Goal: Task Accomplishment & Management: Complete application form

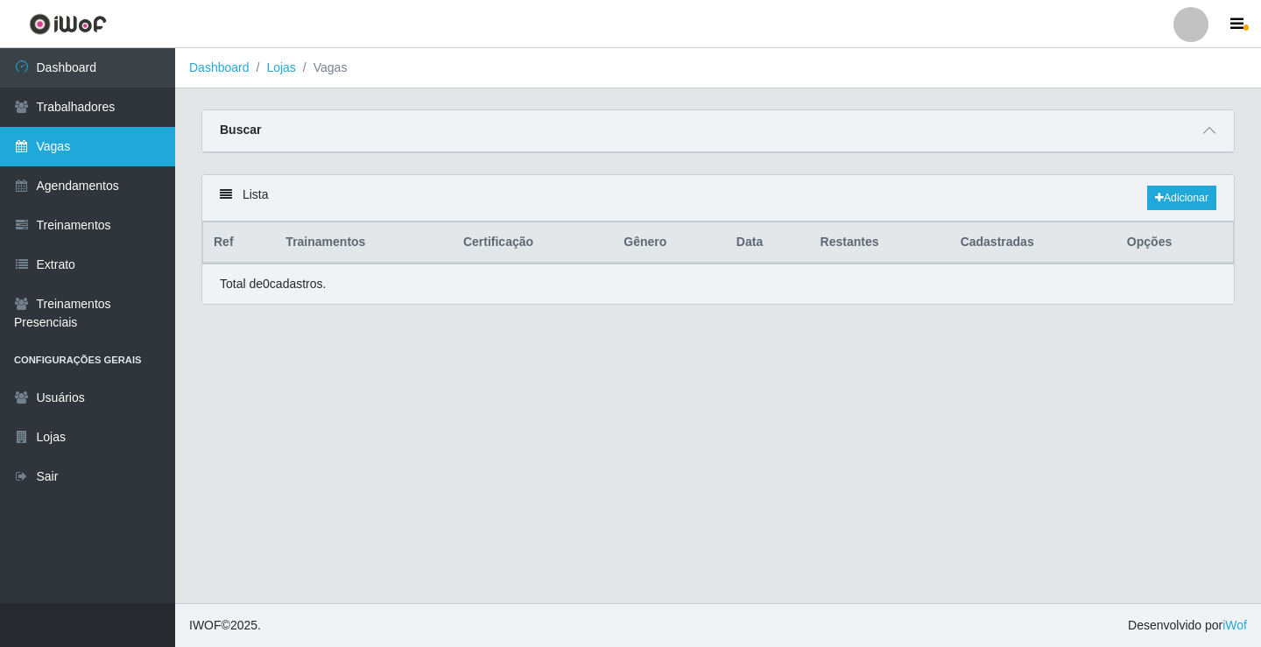
click at [109, 142] on link "Vagas" at bounding box center [87, 146] width 175 height 39
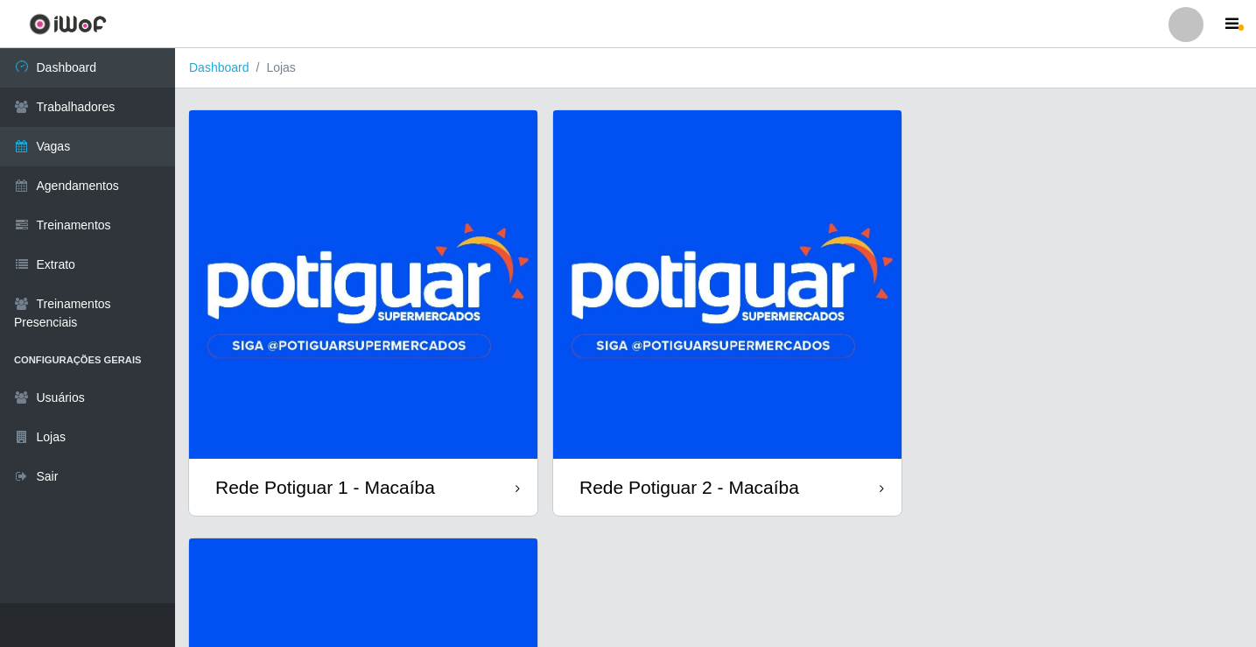
click at [650, 245] on img at bounding box center [727, 284] width 348 height 348
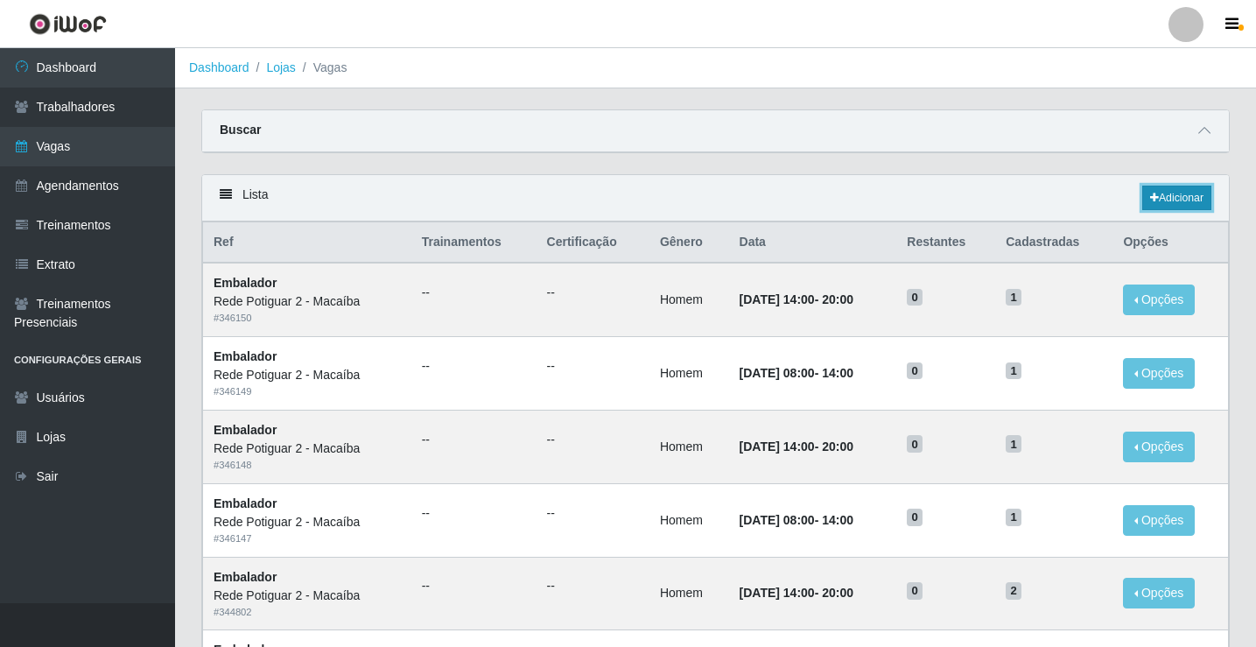
click at [1167, 193] on link "Adicionar" at bounding box center [1177, 198] width 69 height 25
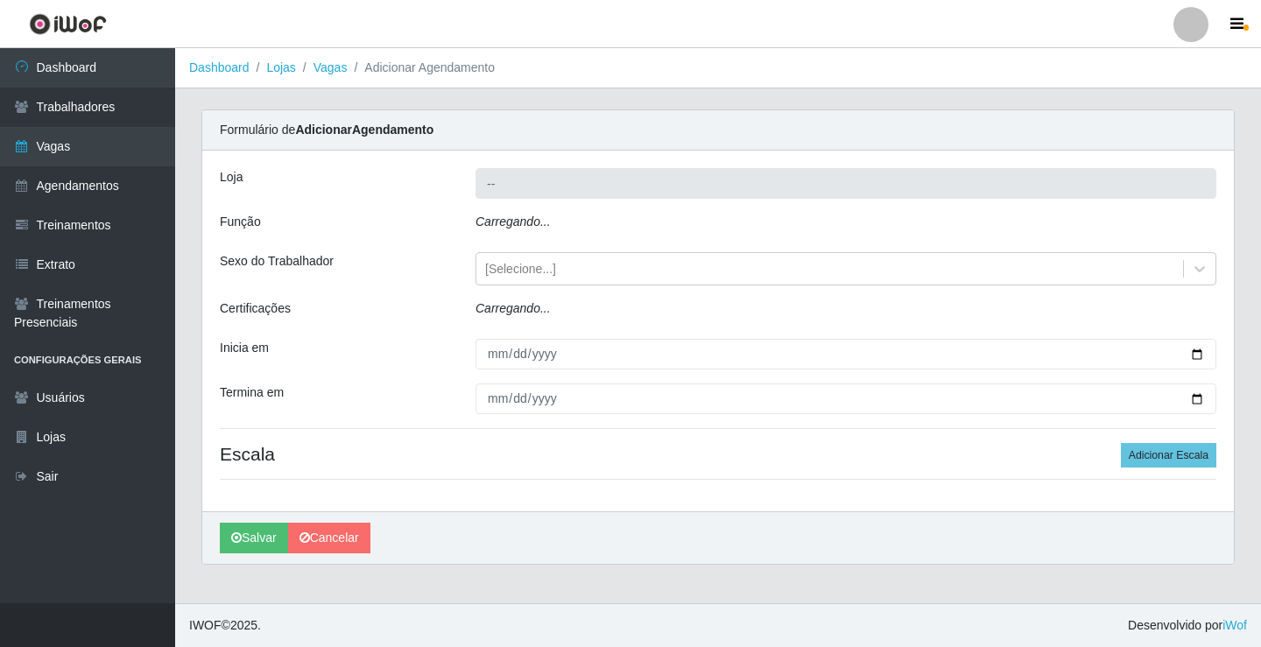
type input "Rede Potiguar 2 - Macaíba"
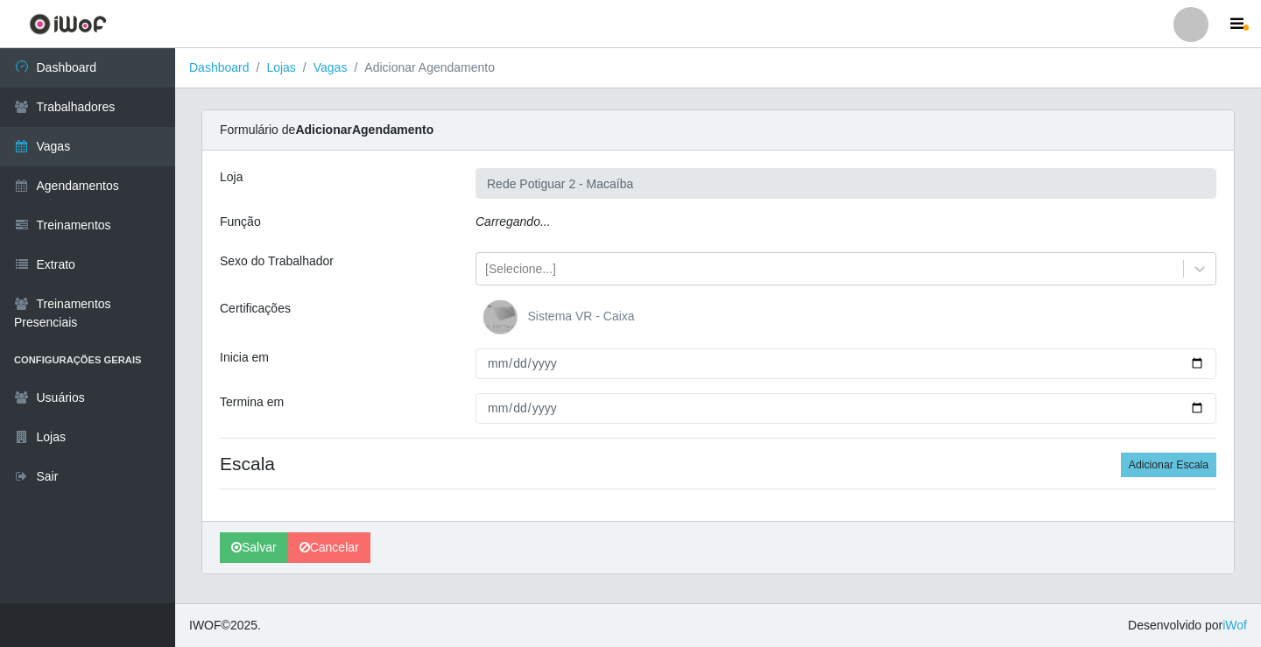
click at [546, 213] on div "Carregando..." at bounding box center [845, 225] width 767 height 25
click at [545, 218] on icon "Carregando..." at bounding box center [512, 222] width 75 height 14
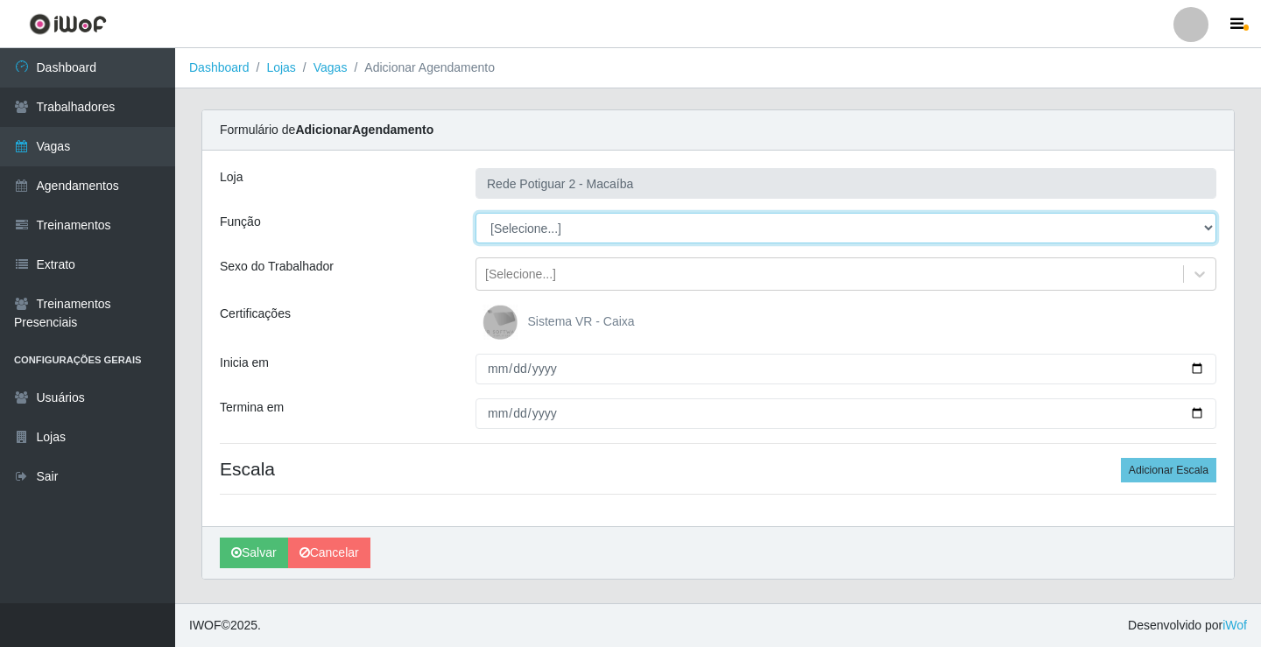
click at [540, 229] on select "[Selecione...] ASG ASG + ASG ++ Auxiliar de Estoque Balconista Embalador Reposi…" at bounding box center [845, 228] width 741 height 31
select select "1"
click at [475, 213] on select "[Selecione...] ASG ASG + ASG ++ Auxiliar de Estoque Balconista Embalador Reposi…" at bounding box center [845, 228] width 741 height 31
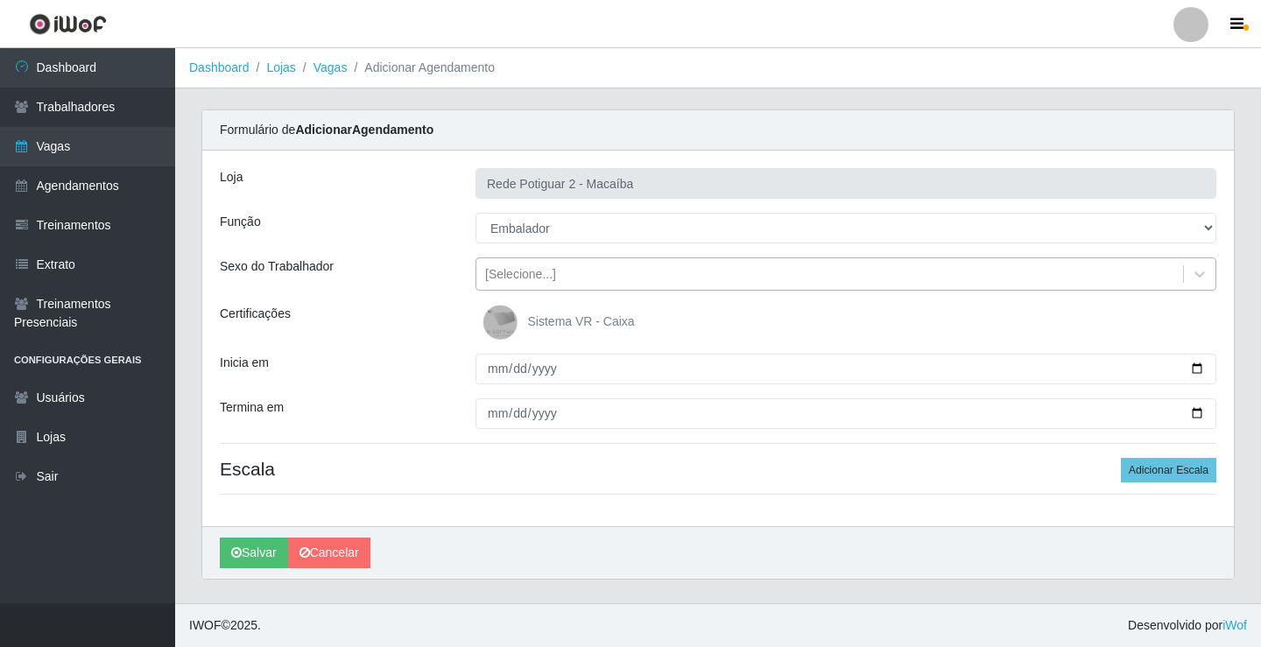
click at [575, 277] on div "[Selecione...]" at bounding box center [829, 274] width 707 height 29
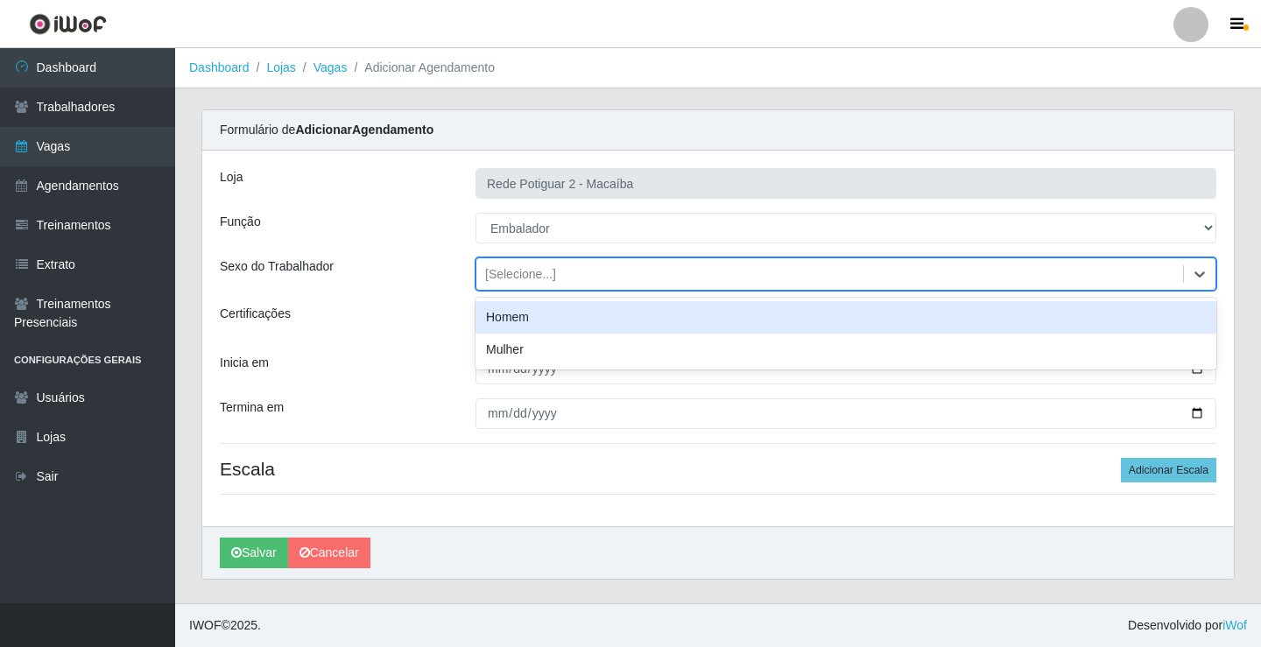
drag, startPoint x: 523, startPoint y: 324, endPoint x: 512, endPoint y: 339, distance: 18.2
click at [522, 326] on div "Homem" at bounding box center [845, 317] width 741 height 32
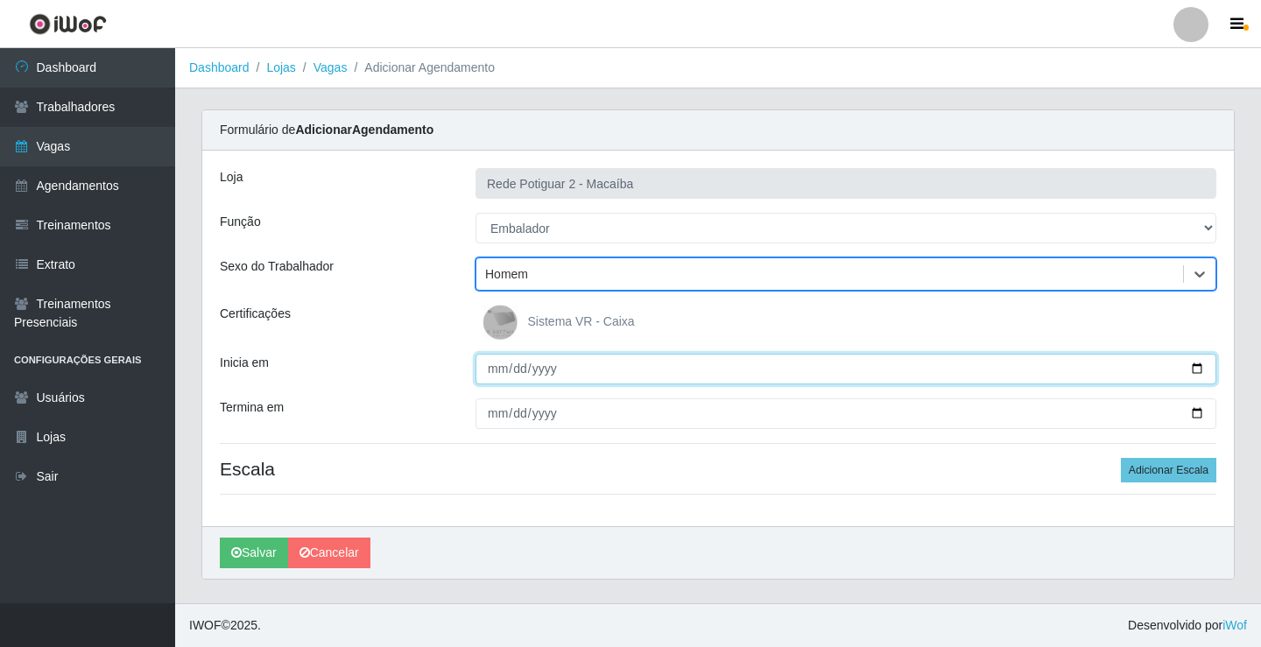
click at [490, 376] on input "Inicia em" at bounding box center [845, 369] width 741 height 31
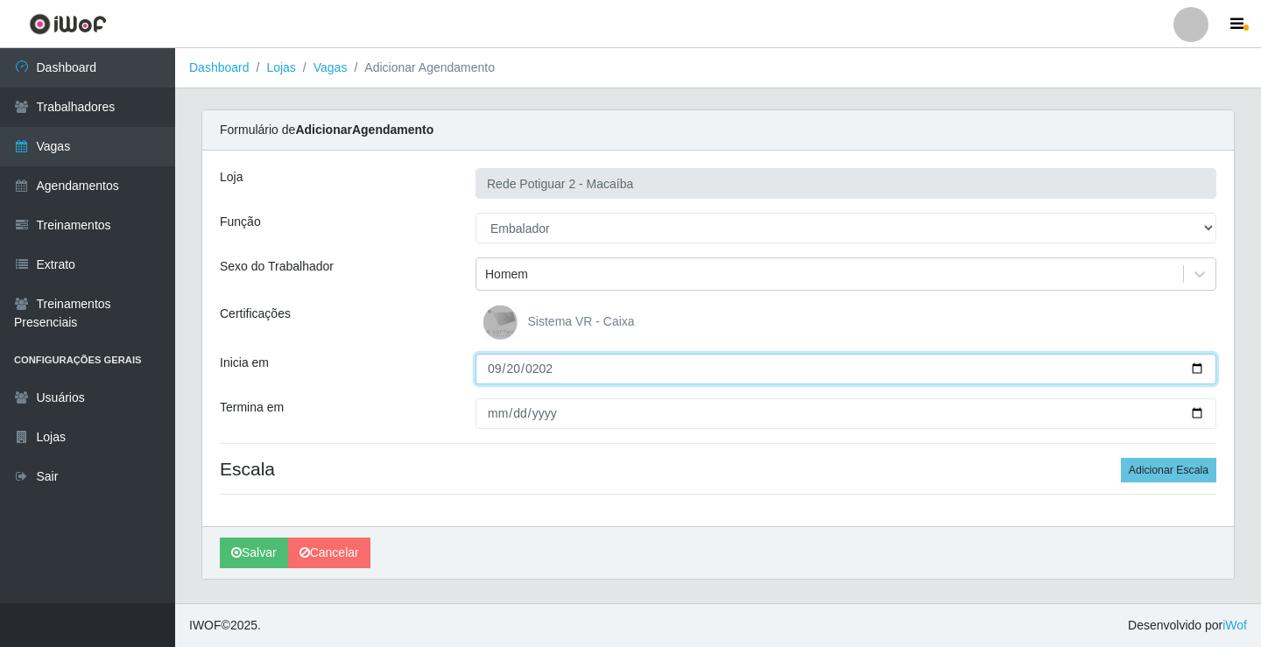
type input "2025-09-20"
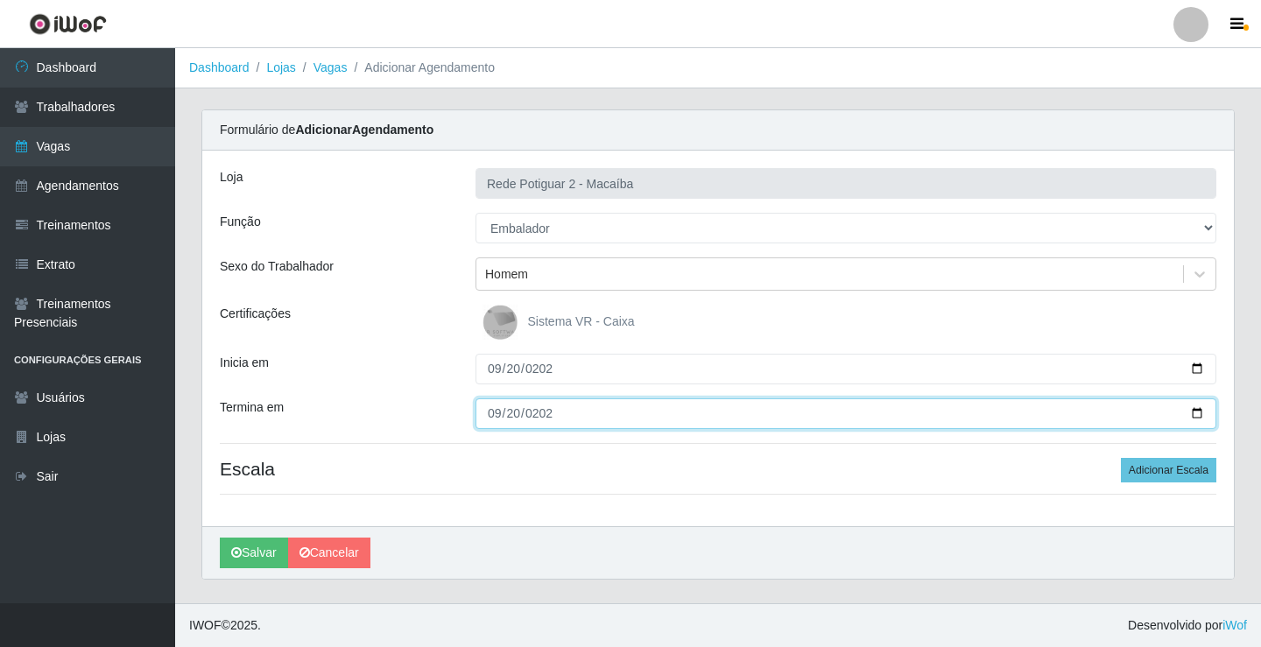
type input "2025-09-20"
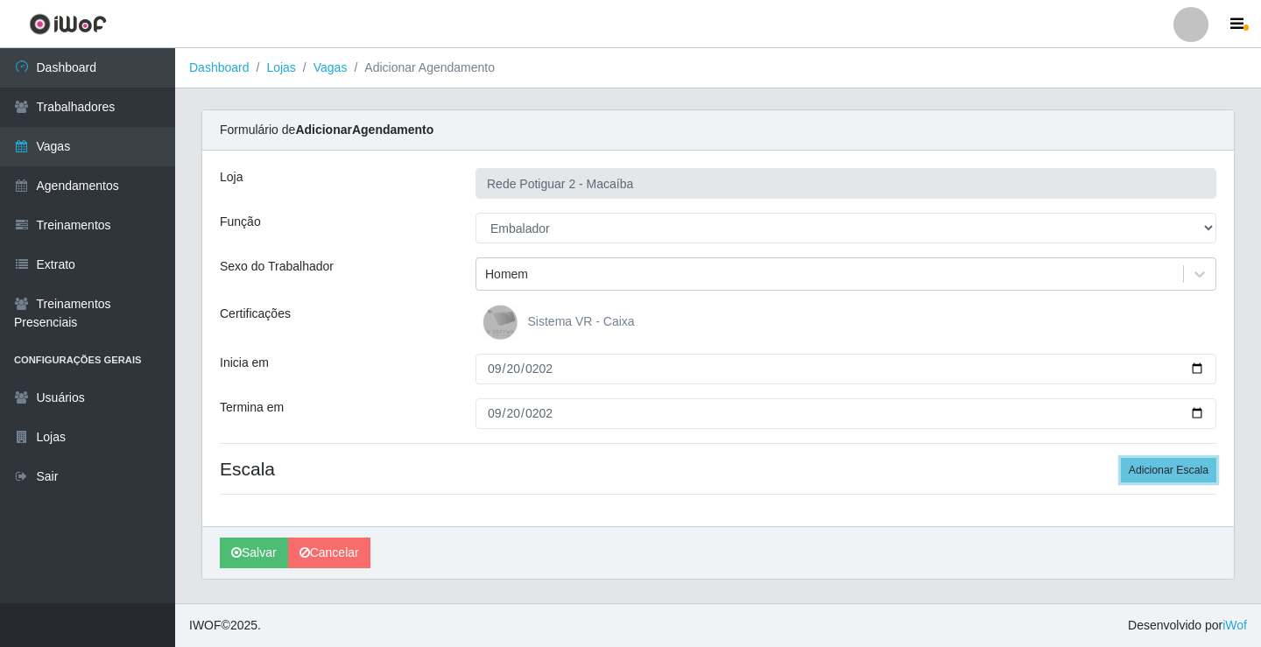
click at [1121, 458] on button "Adicionar Escala" at bounding box center [1168, 470] width 95 height 25
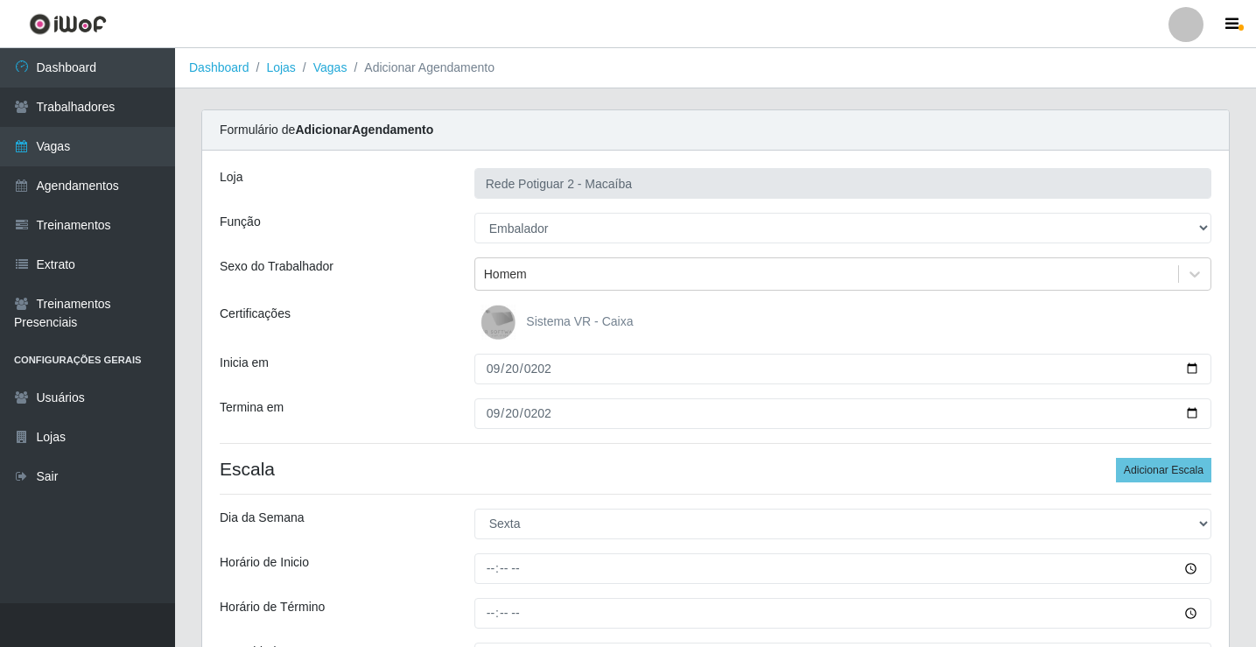
select select "6"
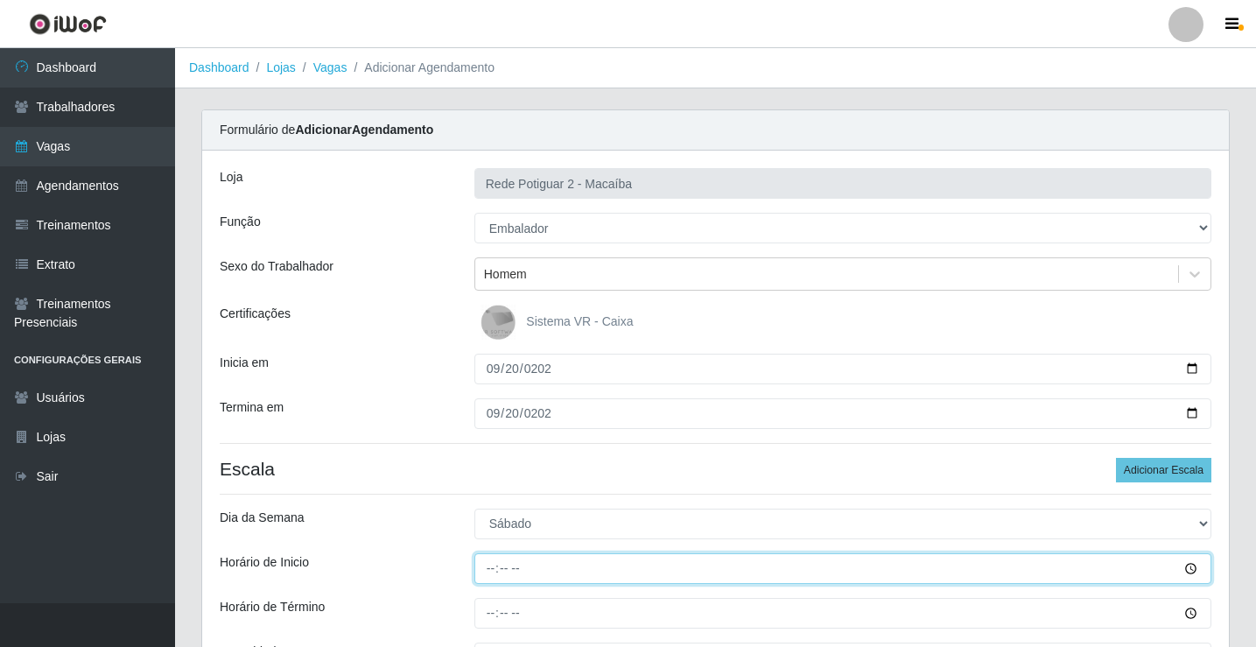
type input "08:00"
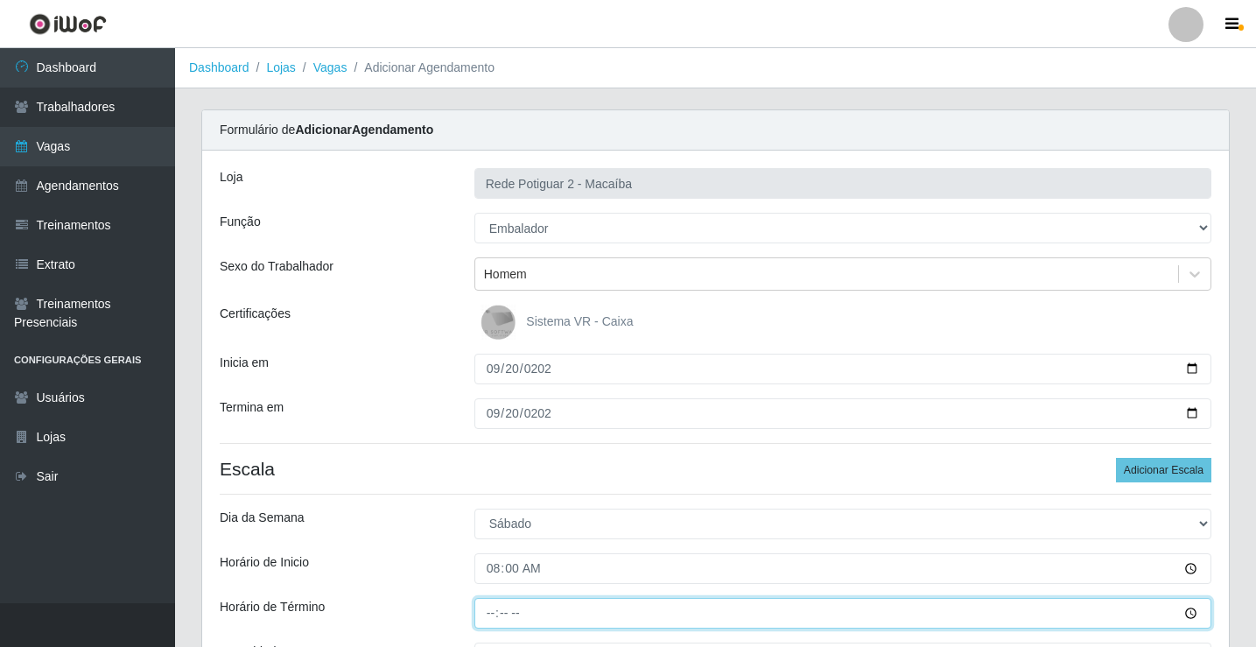
type input "14:00"
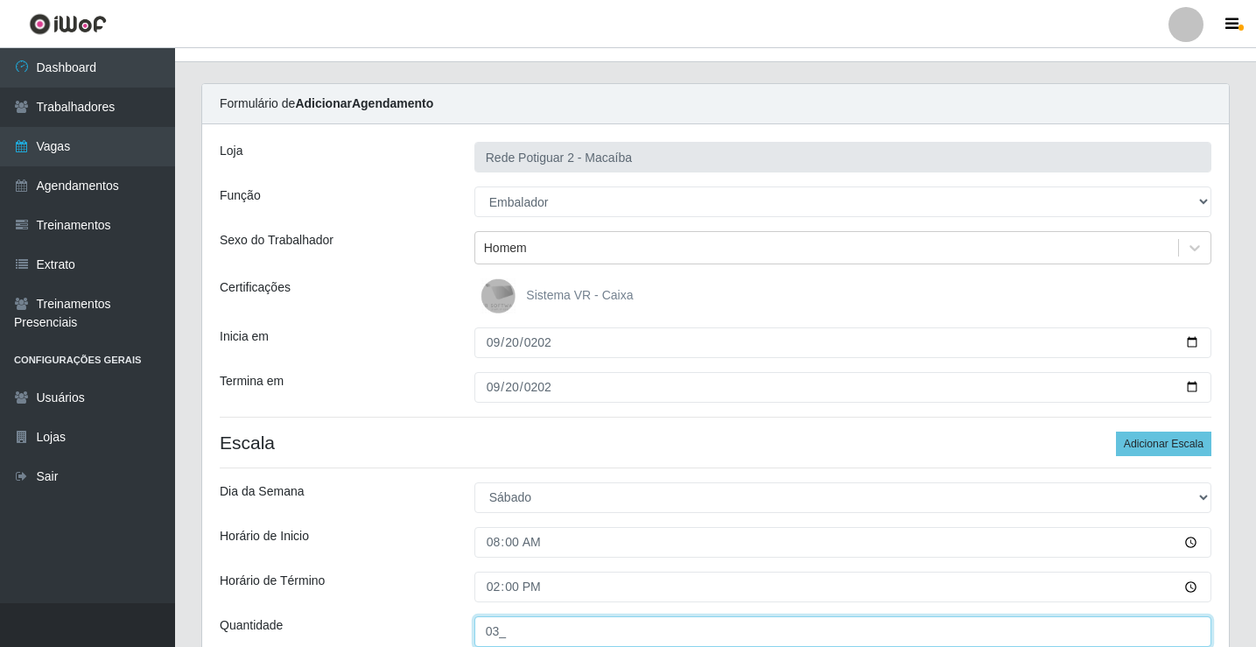
type input "03_"
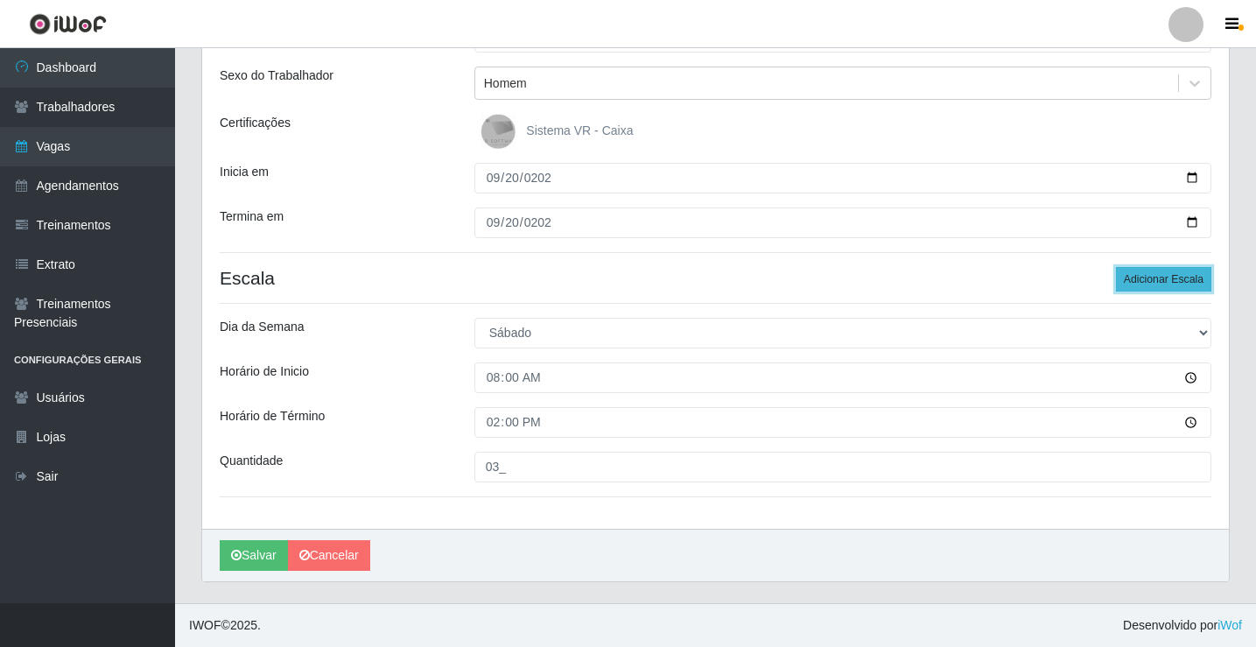
click at [1156, 279] on button "Adicionar Escala" at bounding box center [1163, 279] width 95 height 25
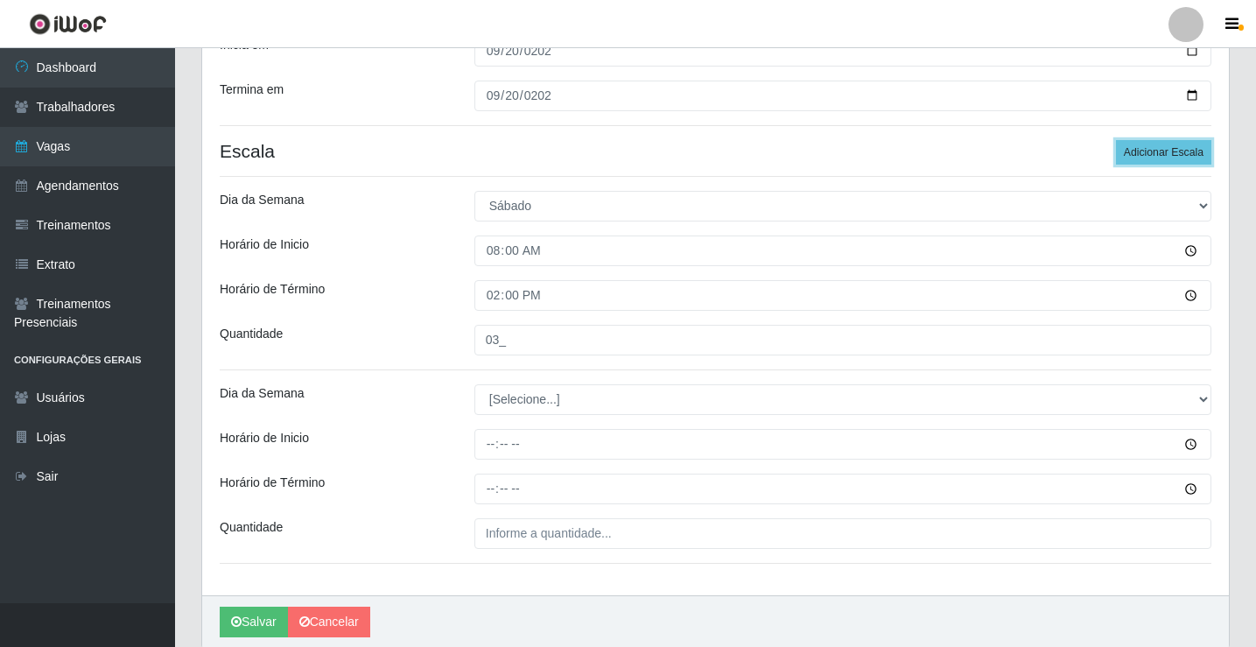
scroll to position [366, 0]
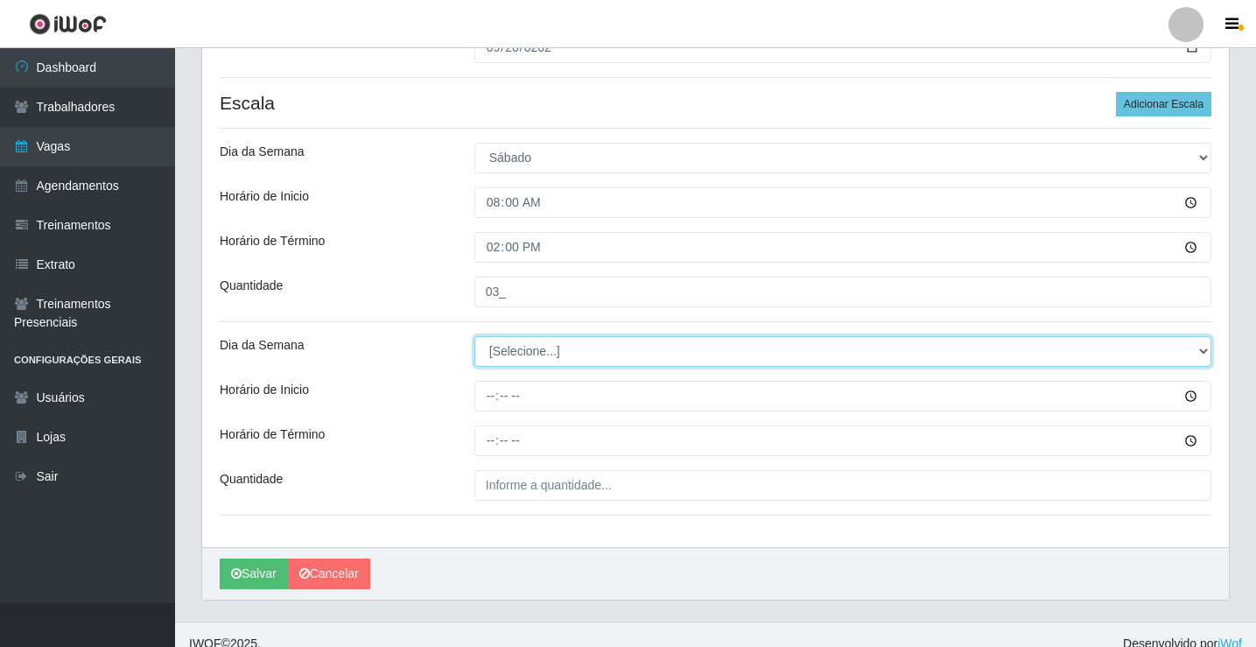
click at [535, 351] on select "[Selecione...] Segunda Terça Quarta Quinta Sexta Sábado Domingo" at bounding box center [843, 351] width 737 height 31
select select "6"
click at [475, 336] on select "[Selecione...] Segunda Terça Quarta Quinta Sexta Sábado Domingo" at bounding box center [843, 351] width 737 height 31
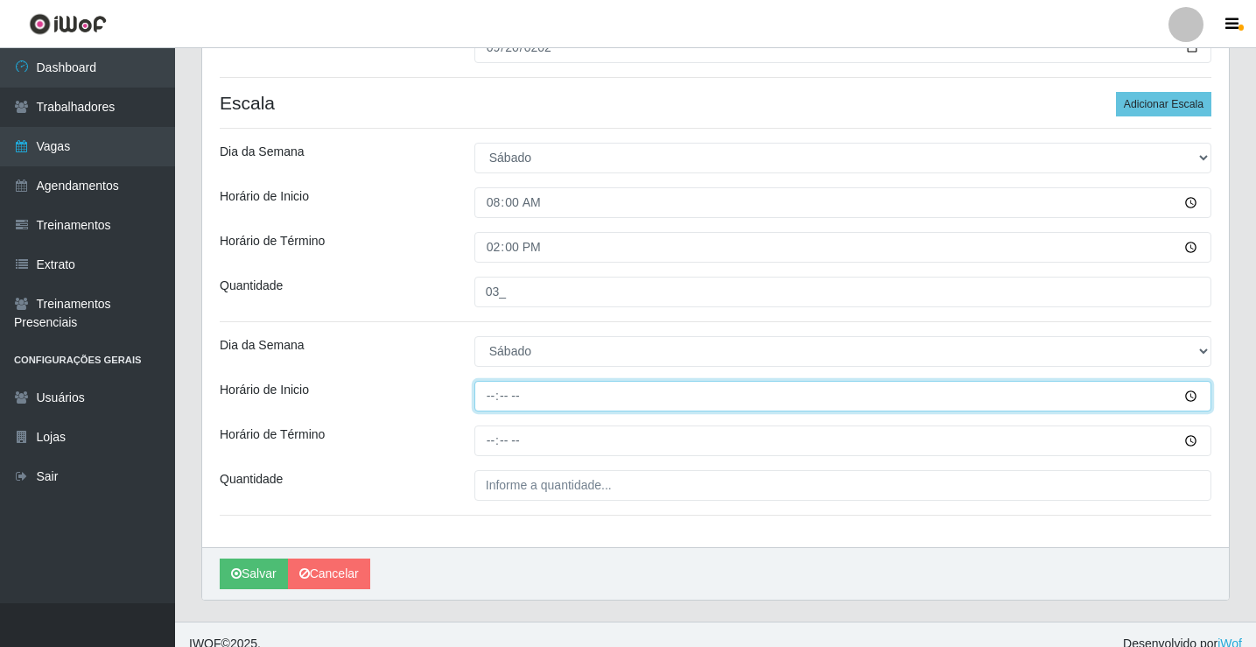
click at [491, 402] on input "Horário de Inicio" at bounding box center [843, 396] width 737 height 31
type input "14:00"
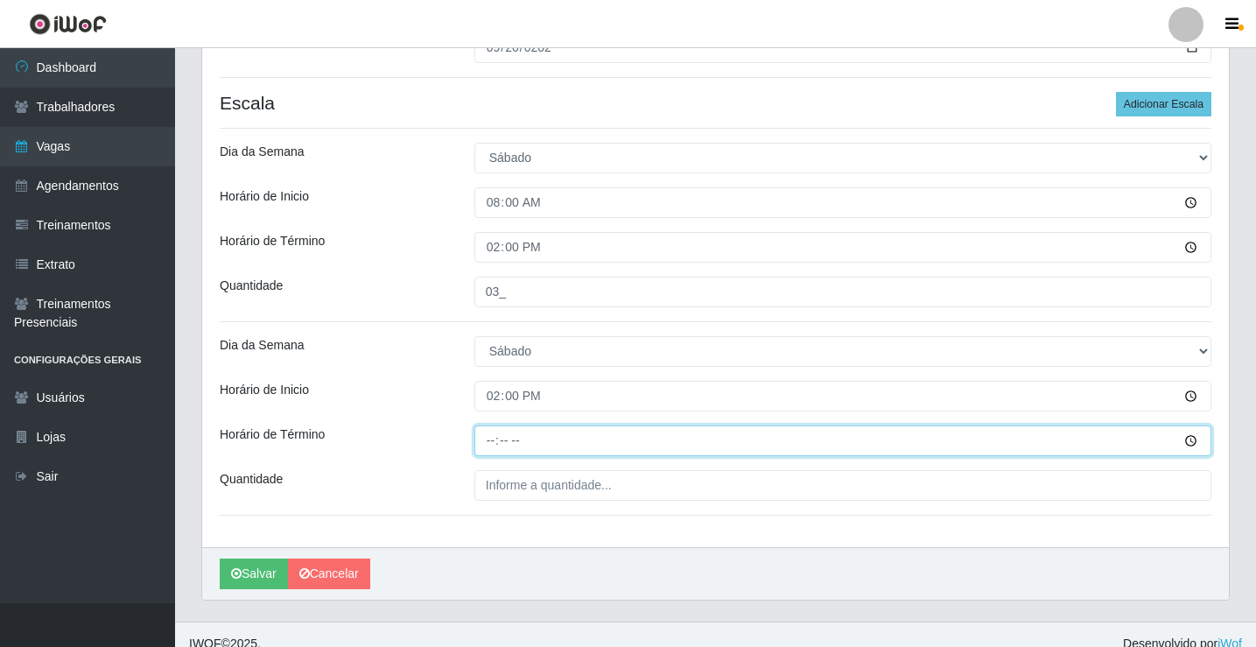
type input "20:00"
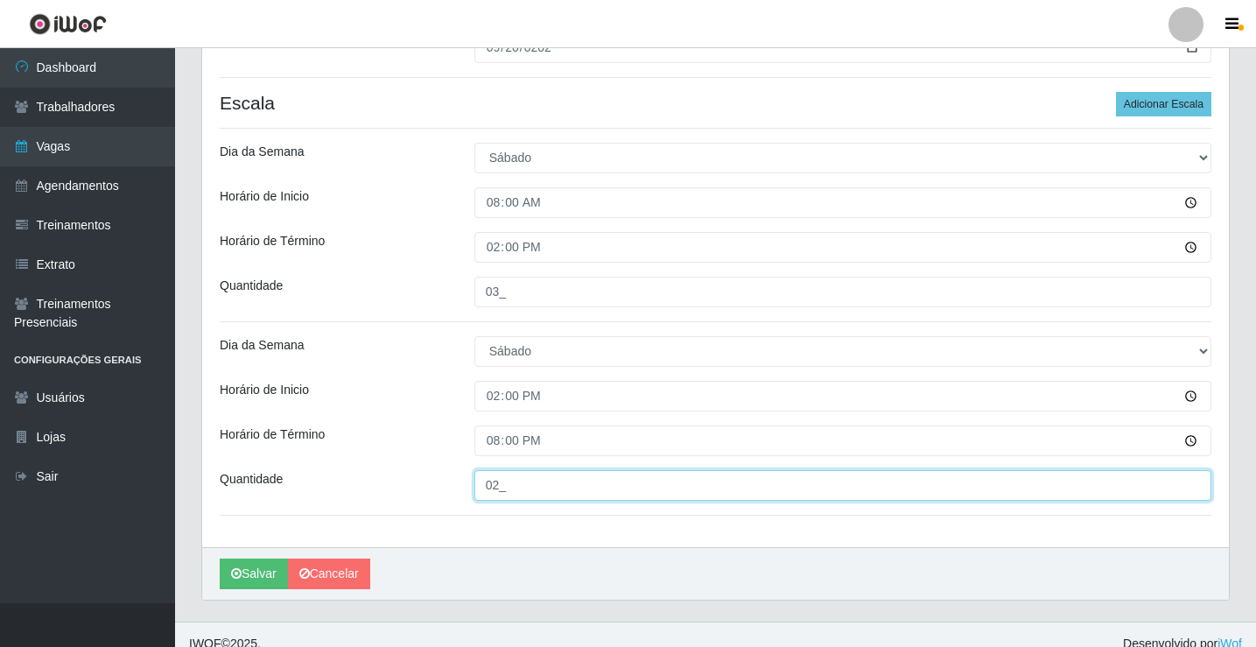
type input "02_"
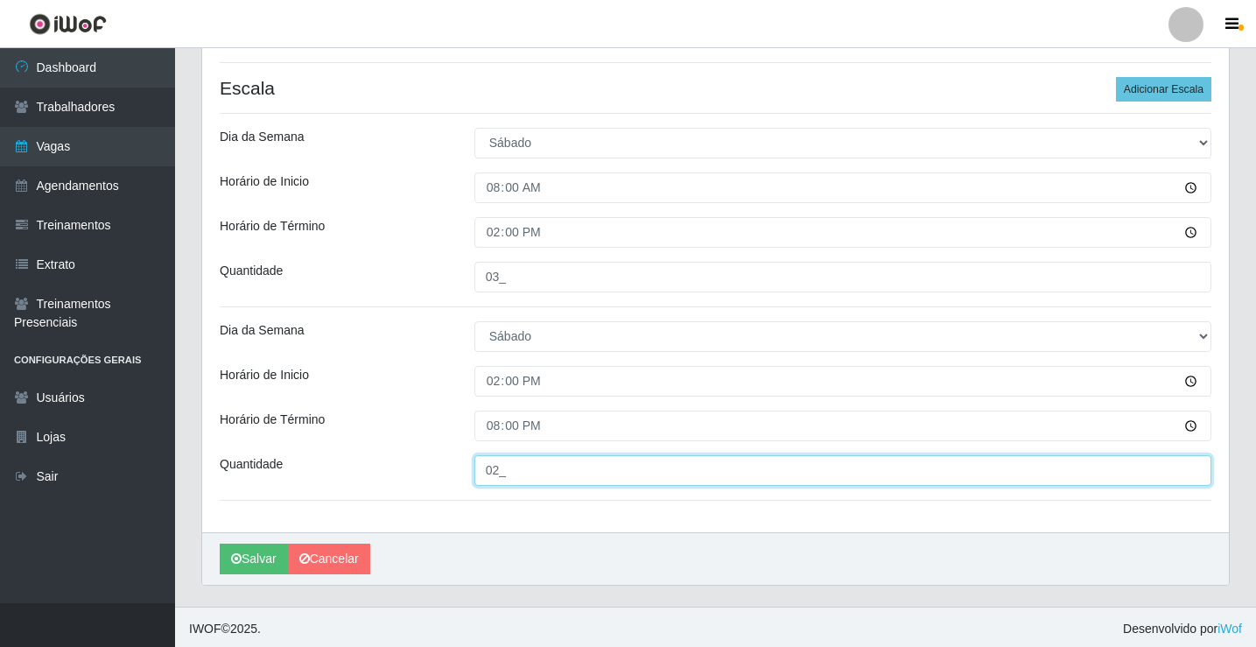
scroll to position [384, 0]
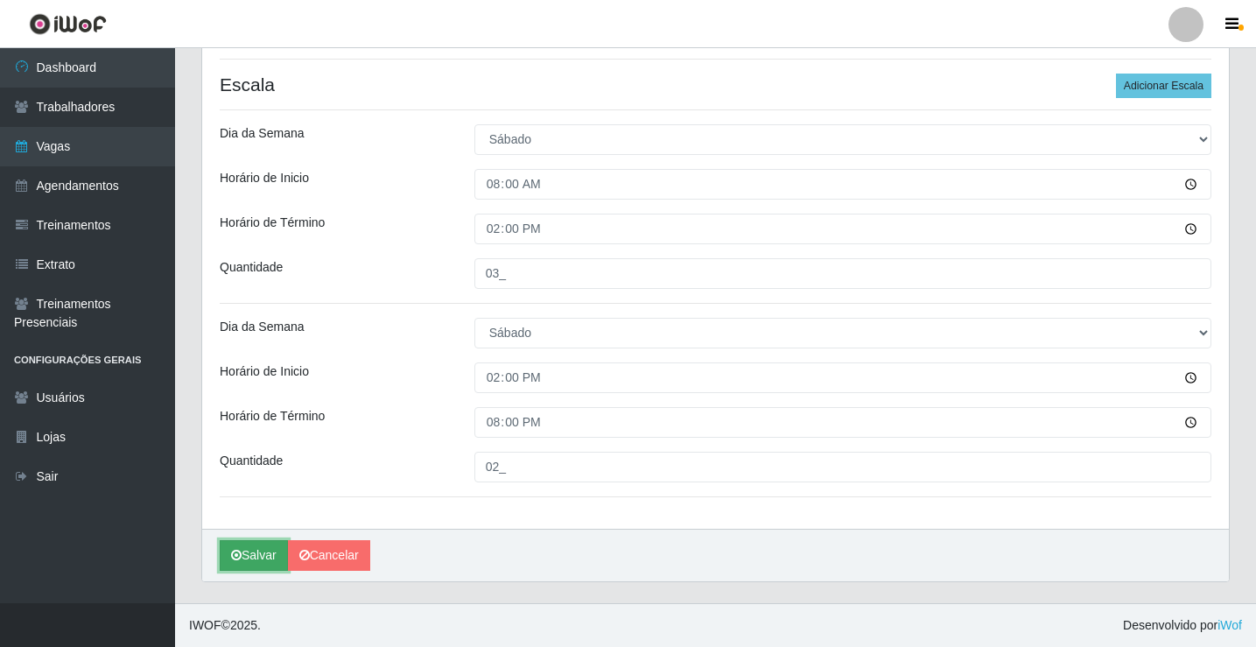
click at [250, 555] on button "Salvar" at bounding box center [254, 555] width 68 height 31
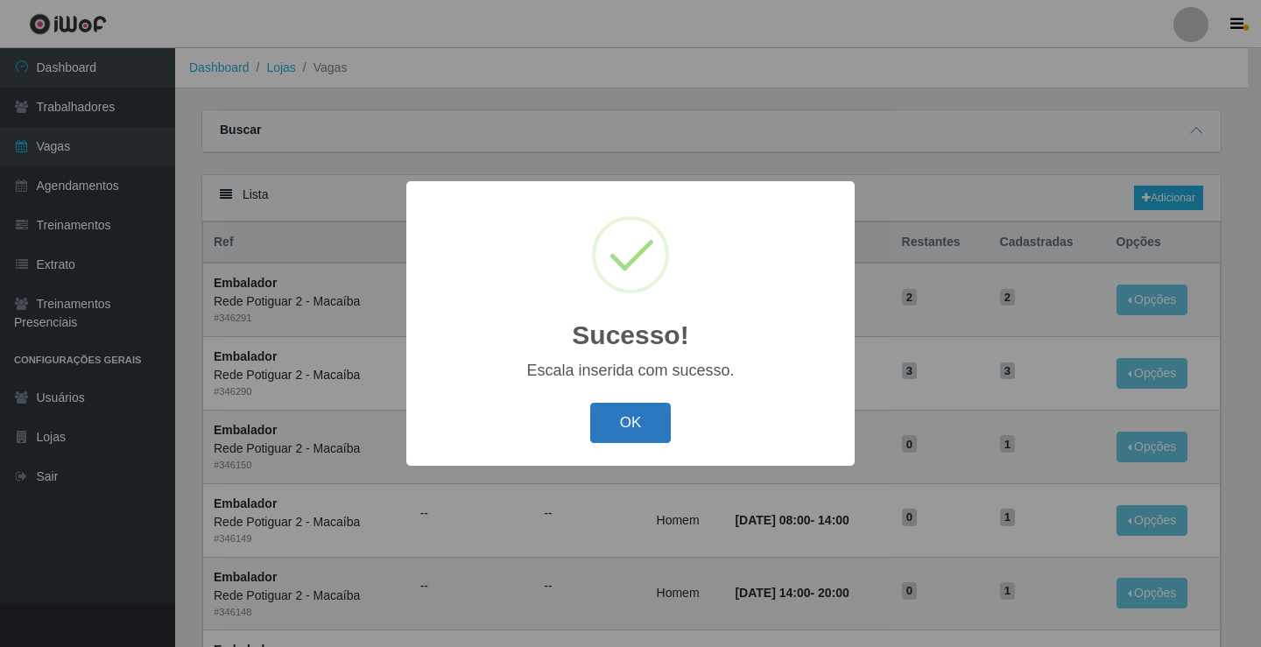
click at [651, 411] on button "OK" at bounding box center [630, 423] width 81 height 41
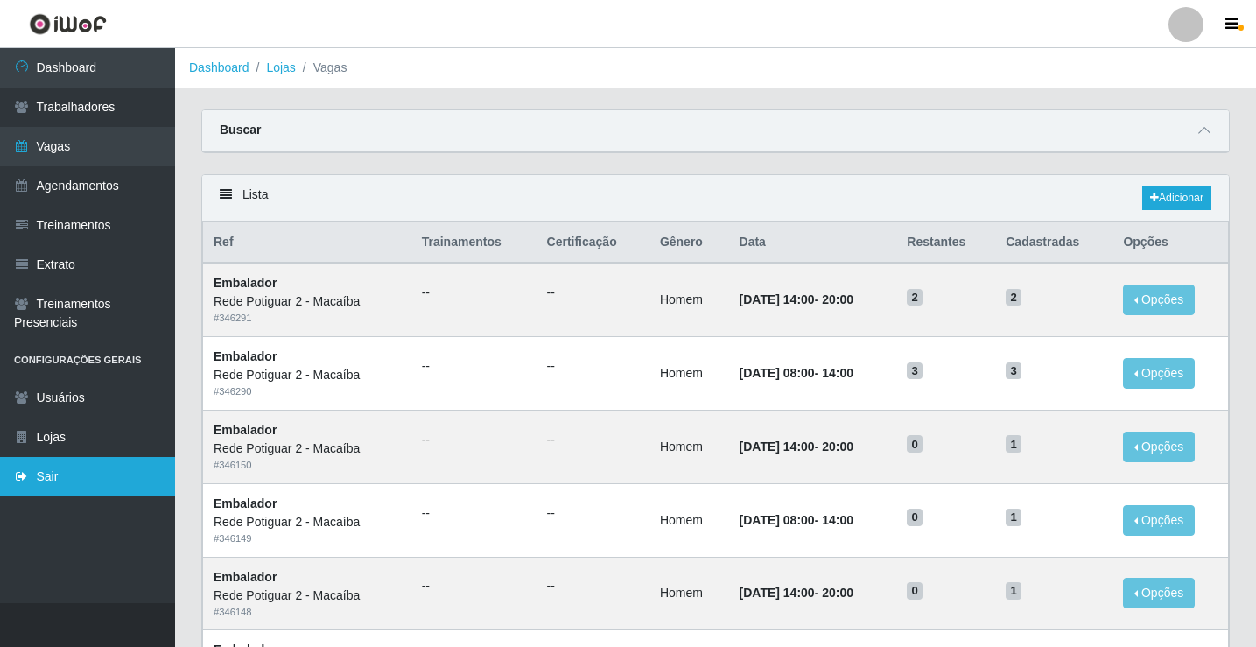
click at [32, 472] on link "Sair" at bounding box center [87, 476] width 175 height 39
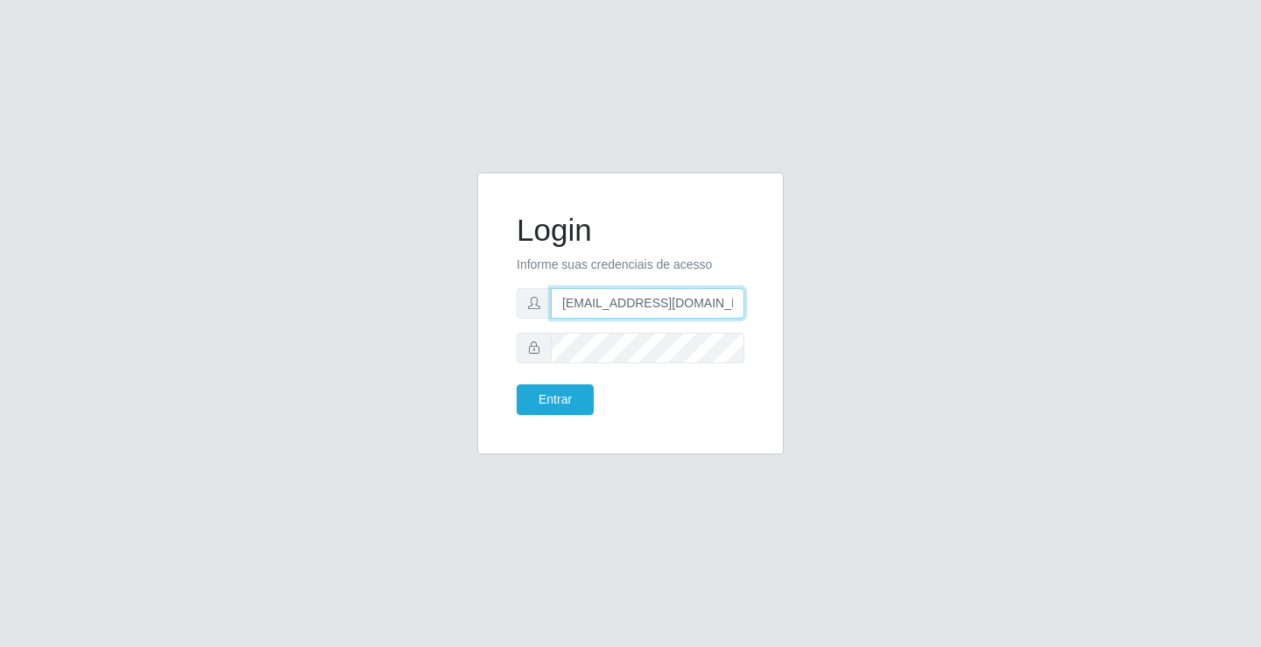
click at [616, 300] on input "rh.supermercadopotiguar@gmail.com" at bounding box center [648, 303] width 194 height 31
type input "departamentopessoal2@sbcvarejistas.com.br"
click at [547, 404] on button "Entrar" at bounding box center [555, 399] width 77 height 31
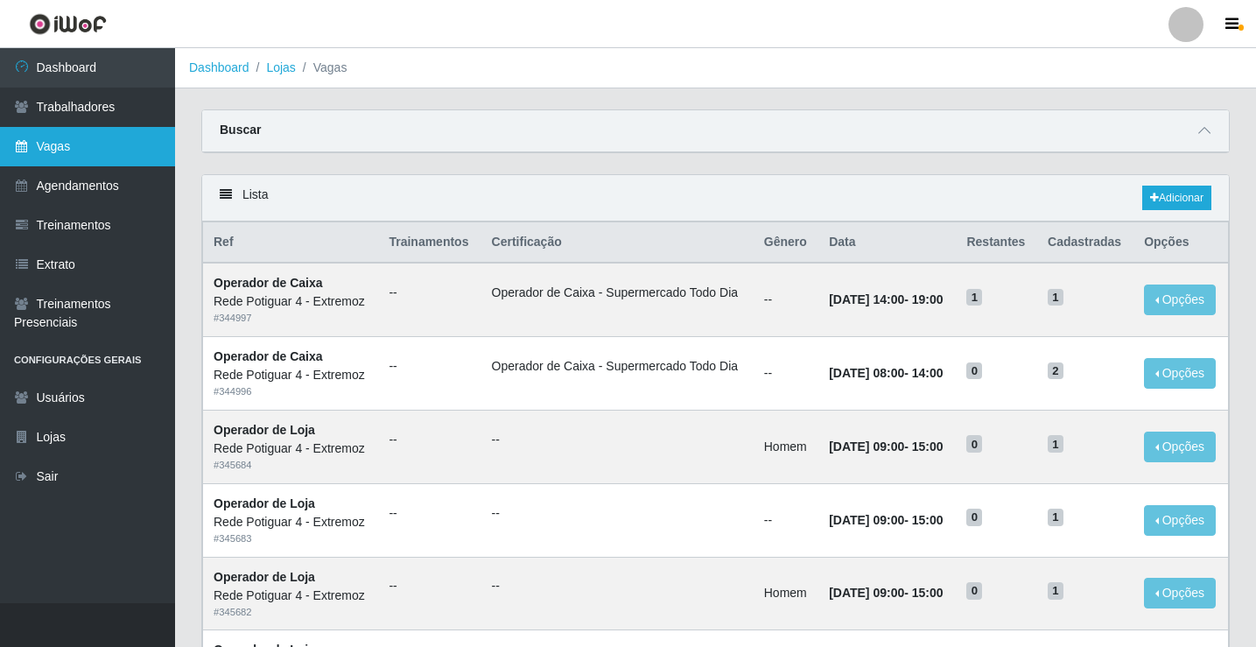
click at [135, 136] on link "Vagas" at bounding box center [87, 146] width 175 height 39
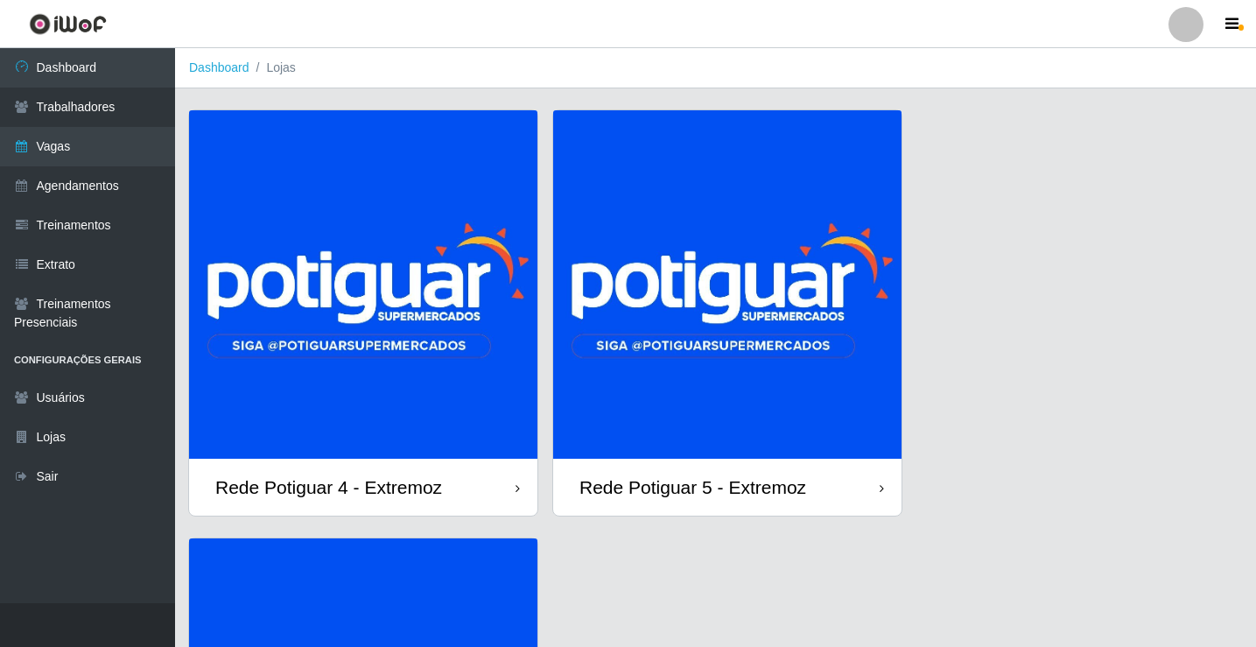
click at [682, 186] on img at bounding box center [727, 284] width 348 height 348
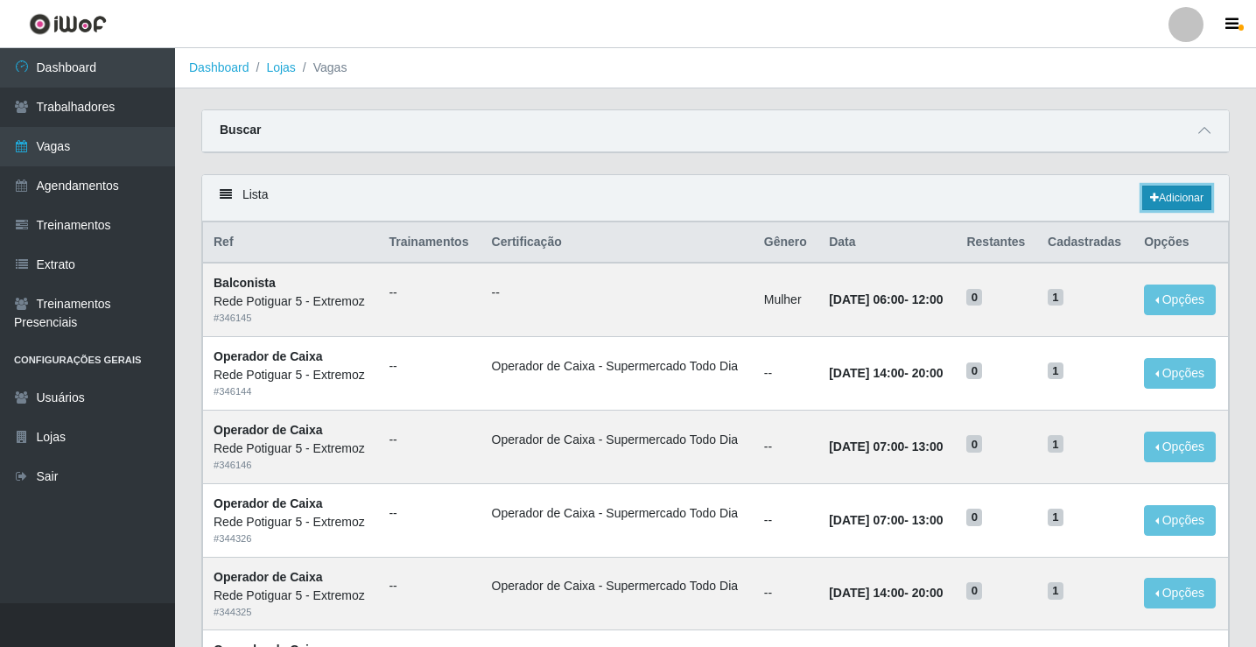
click at [1155, 194] on icon at bounding box center [1154, 198] width 9 height 11
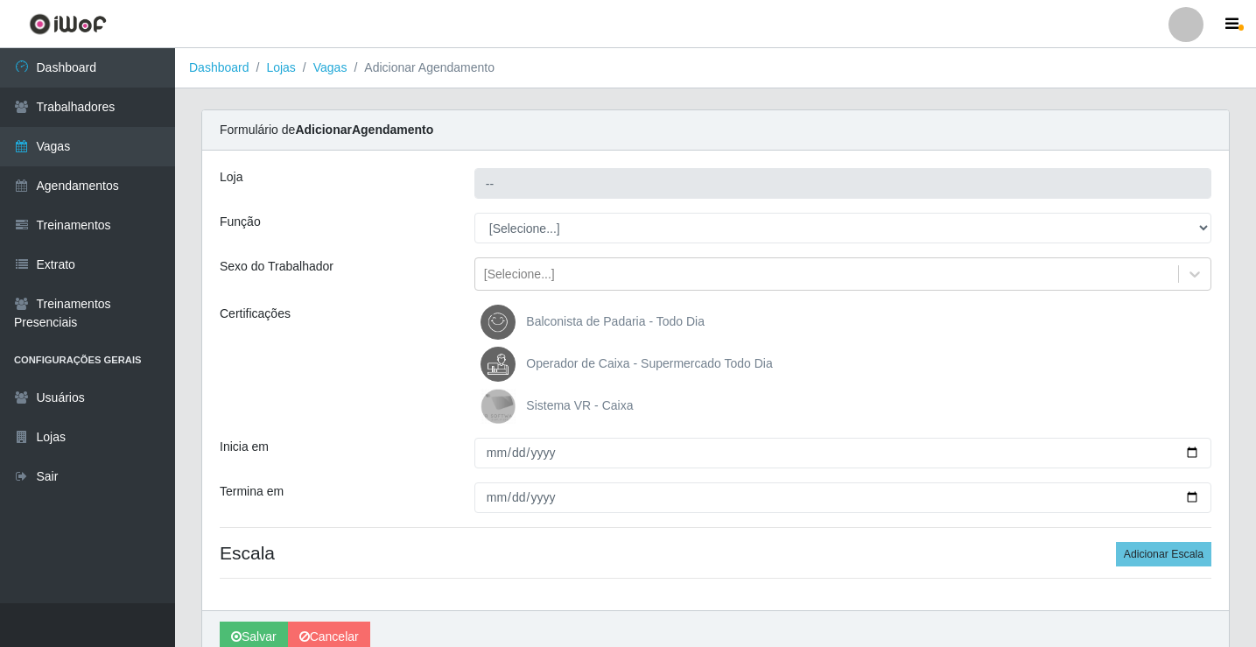
type input "Rede Potiguar 5 - Extremoz"
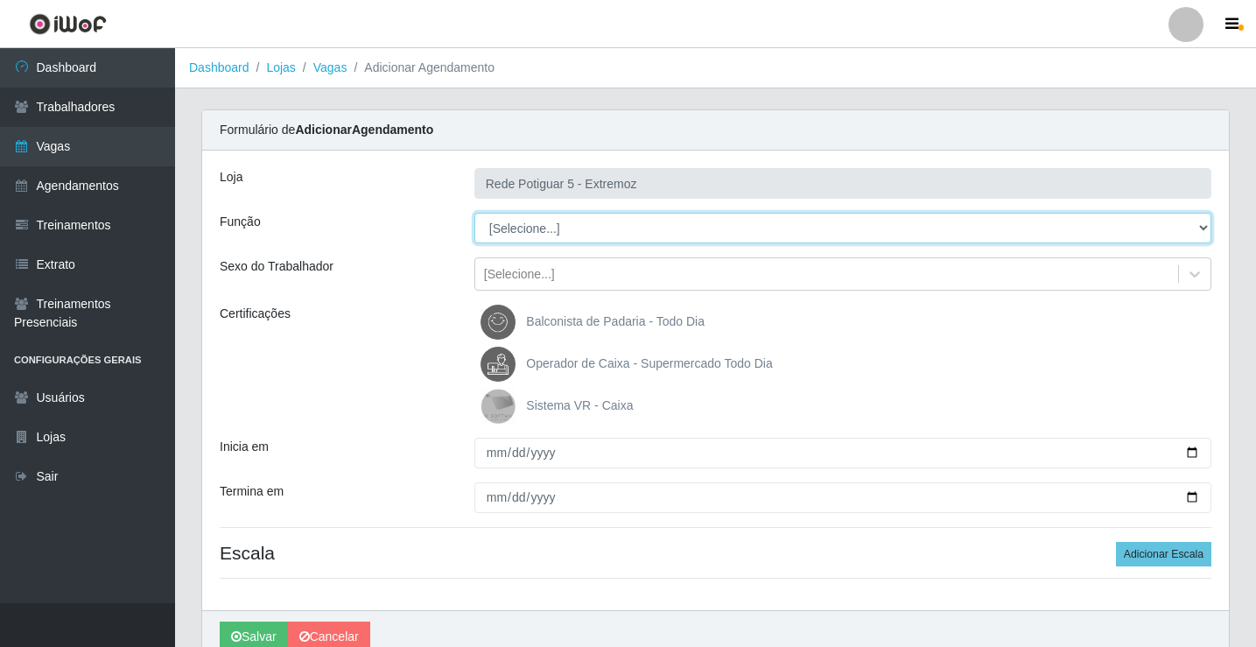
click at [532, 226] on select "[Selecione...] ASG Balconista Embalador Operador de Caixa Operador de Loja Repo…" at bounding box center [843, 228] width 737 height 31
select select "22"
click at [475, 213] on select "[Selecione...] ASG Balconista Embalador Operador de Caixa Operador de Loja Repo…" at bounding box center [843, 228] width 737 height 31
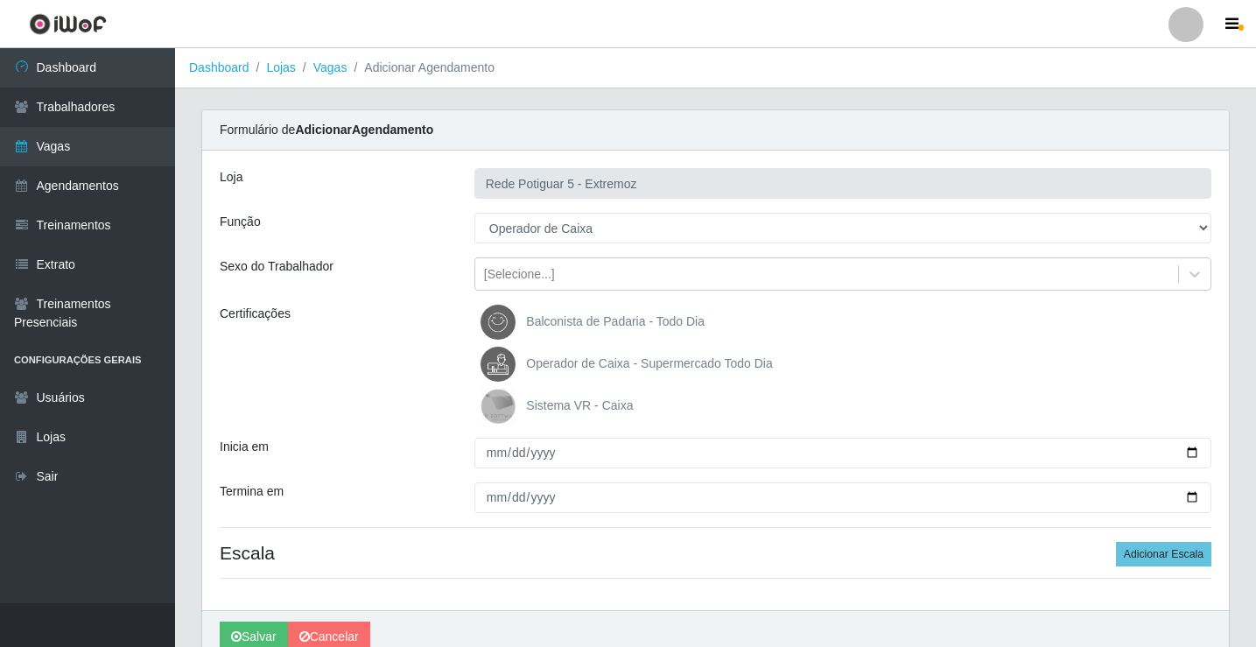
click at [574, 351] on label "Operador de Caixa - Supermercado Todo Dia" at bounding box center [627, 364] width 292 height 35
click at [0, 0] on input "Operador de Caixa - Supermercado Todo Dia" at bounding box center [0, 0] width 0 height 0
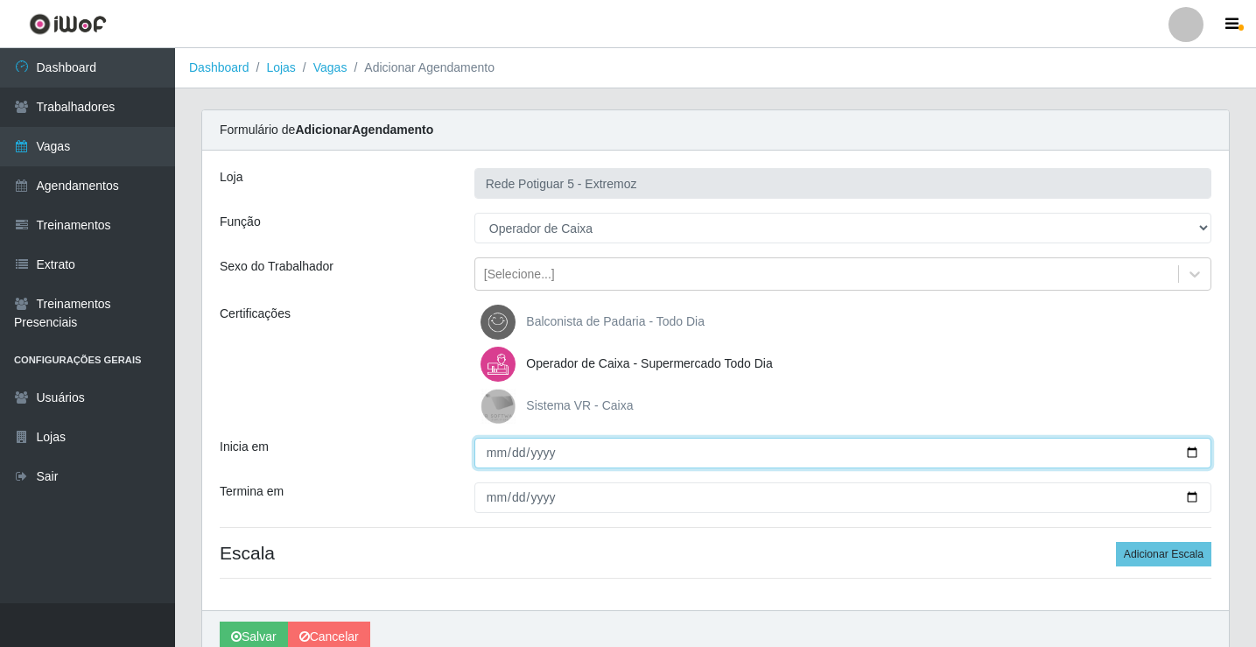
click at [494, 451] on input "Inicia em" at bounding box center [843, 453] width 737 height 31
type input "2025-09-19"
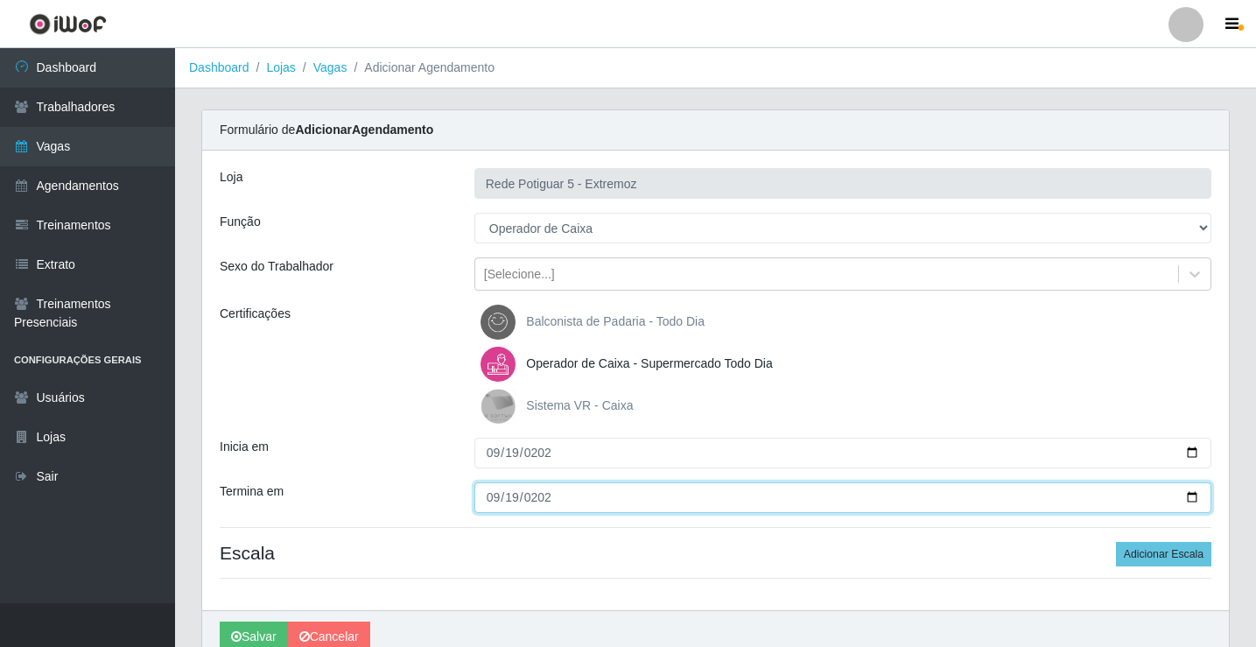
type input "2025-09-19"
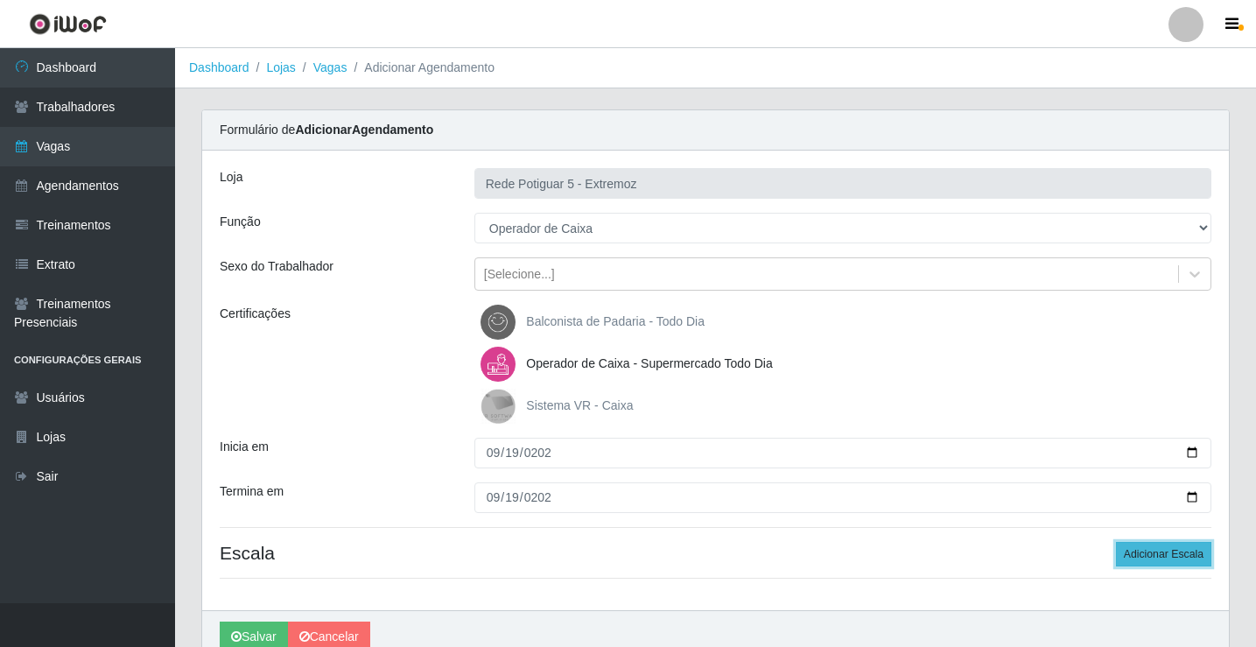
click at [1183, 558] on button "Adicionar Escala" at bounding box center [1163, 554] width 95 height 25
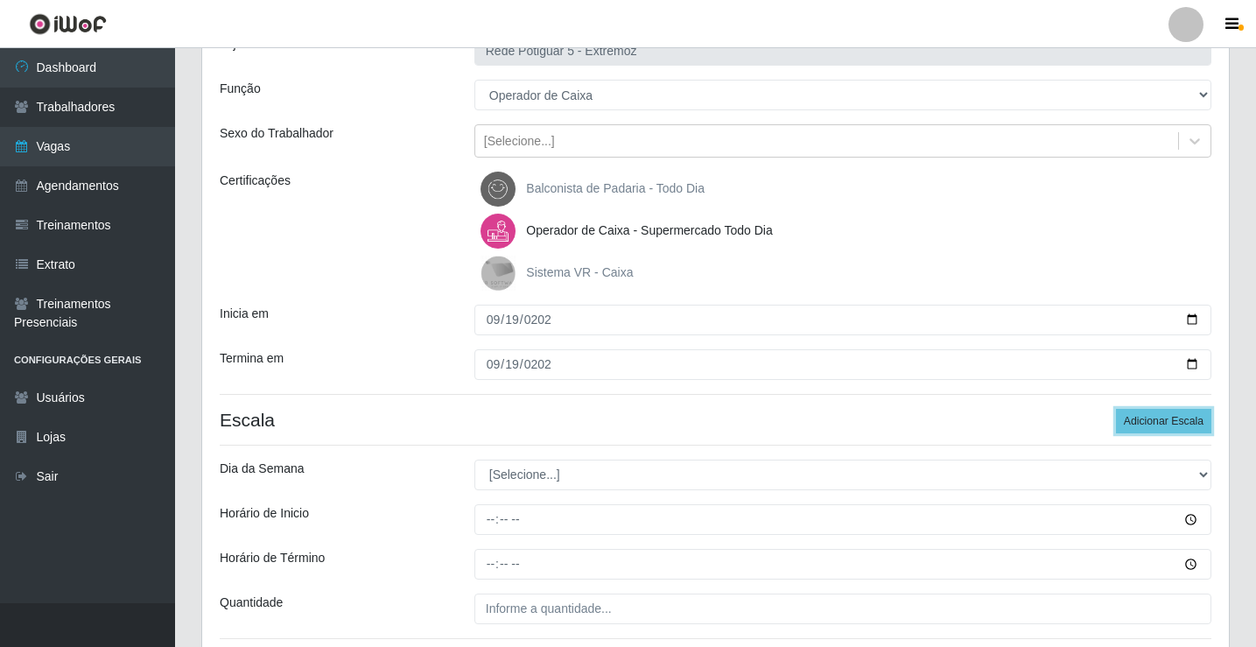
scroll to position [175, 0]
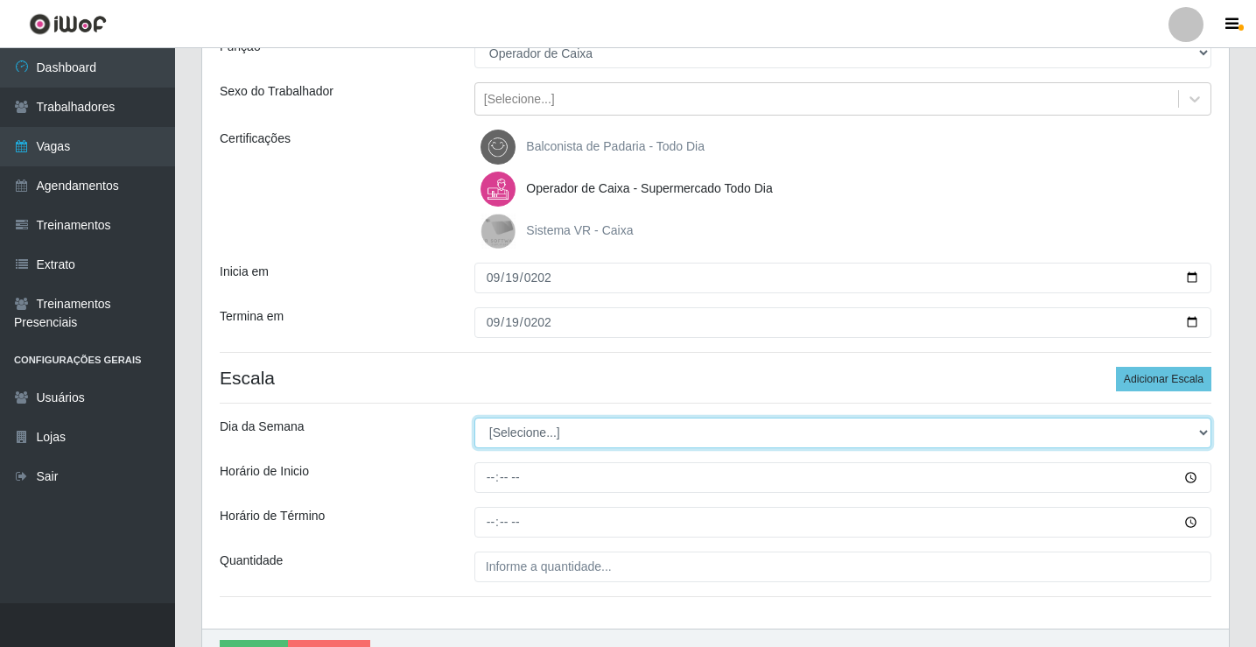
click at [538, 433] on select "[Selecione...] Segunda Terça Quarta Quinta Sexta Sábado Domingo" at bounding box center [843, 433] width 737 height 31
select select "5"
click at [475, 418] on select "[Selecione...] Segunda Terça Quarta Quinta Sexta Sábado Domingo" at bounding box center [843, 433] width 737 height 31
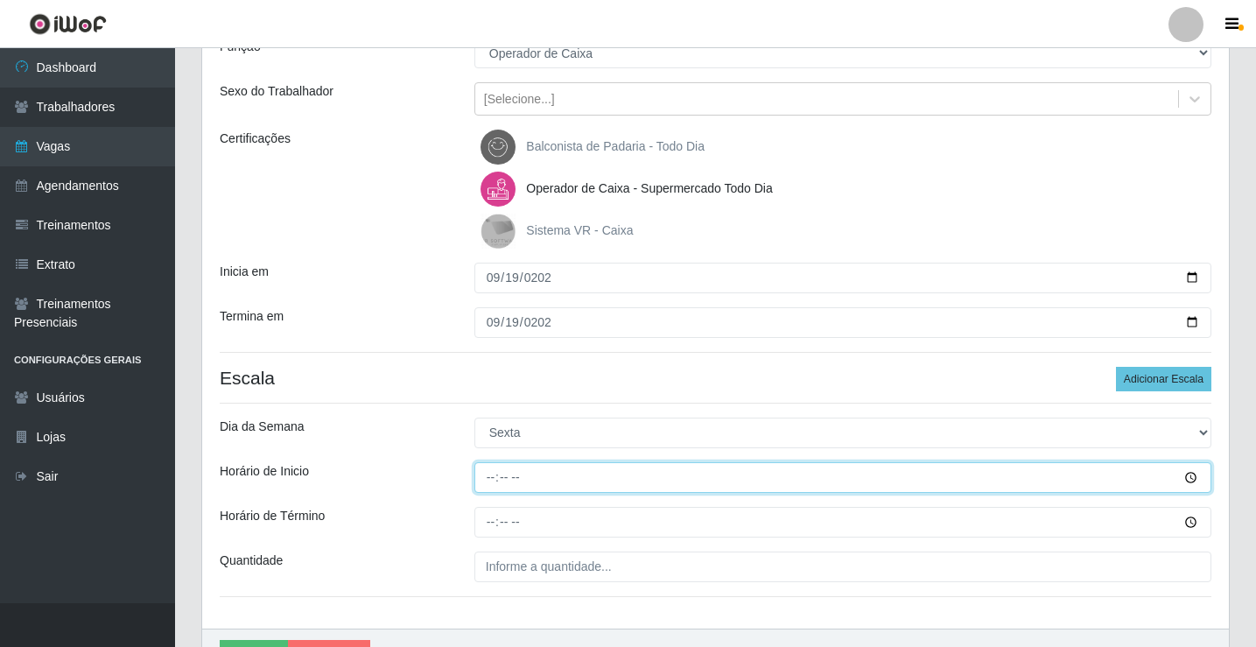
click at [487, 476] on input "Horário de Inicio" at bounding box center [843, 477] width 737 height 31
type input "15:00"
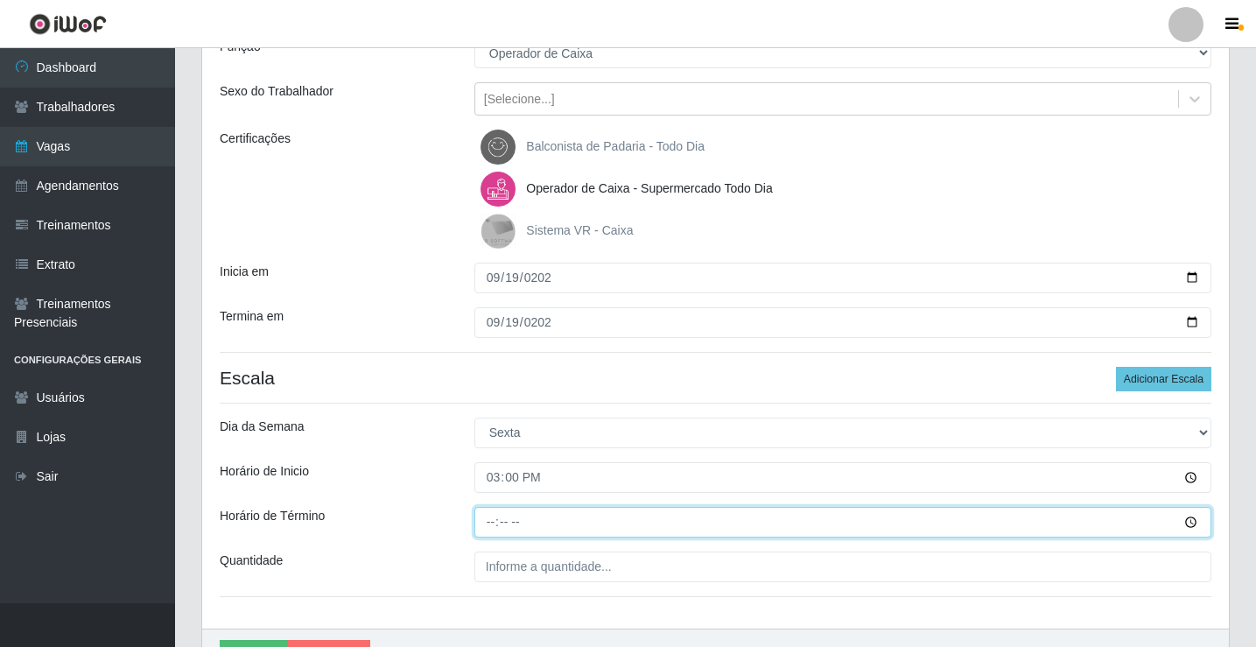
type input "20:00"
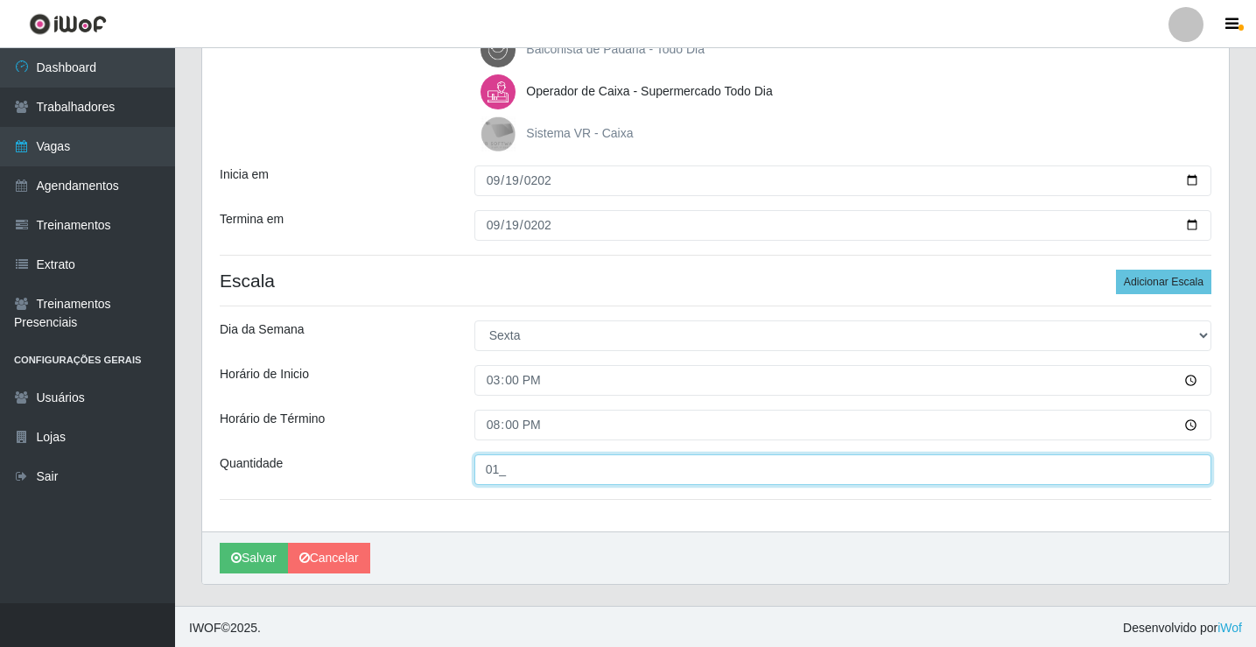
scroll to position [275, 0]
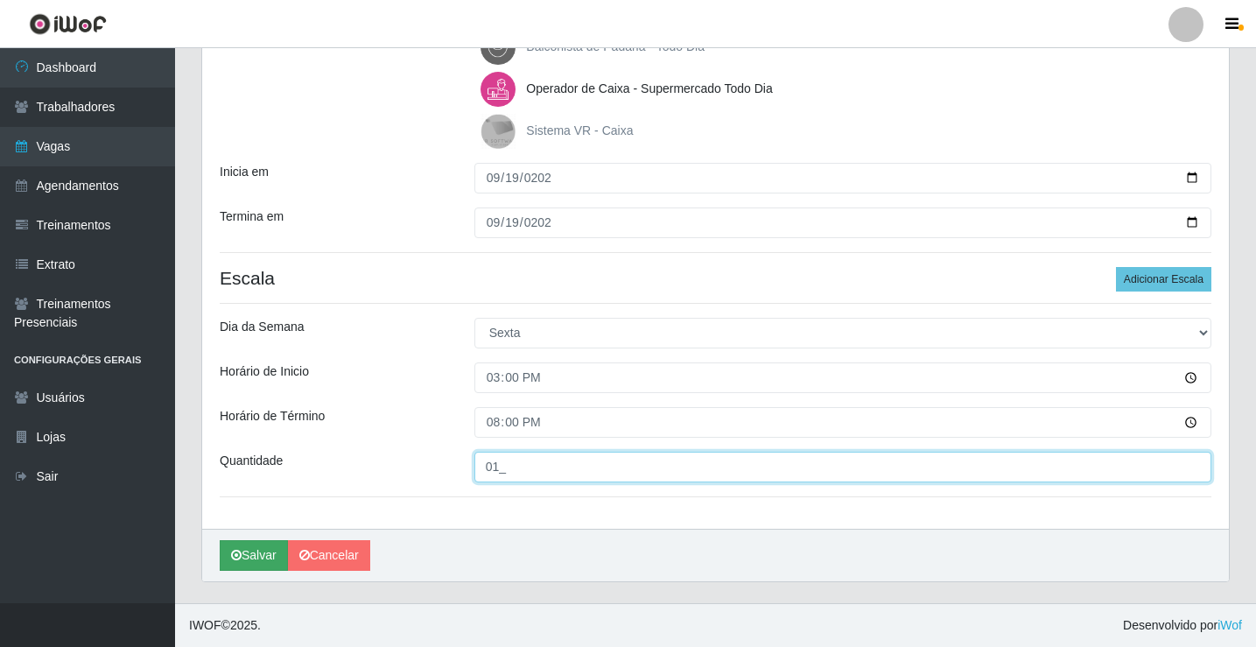
type input "01_"
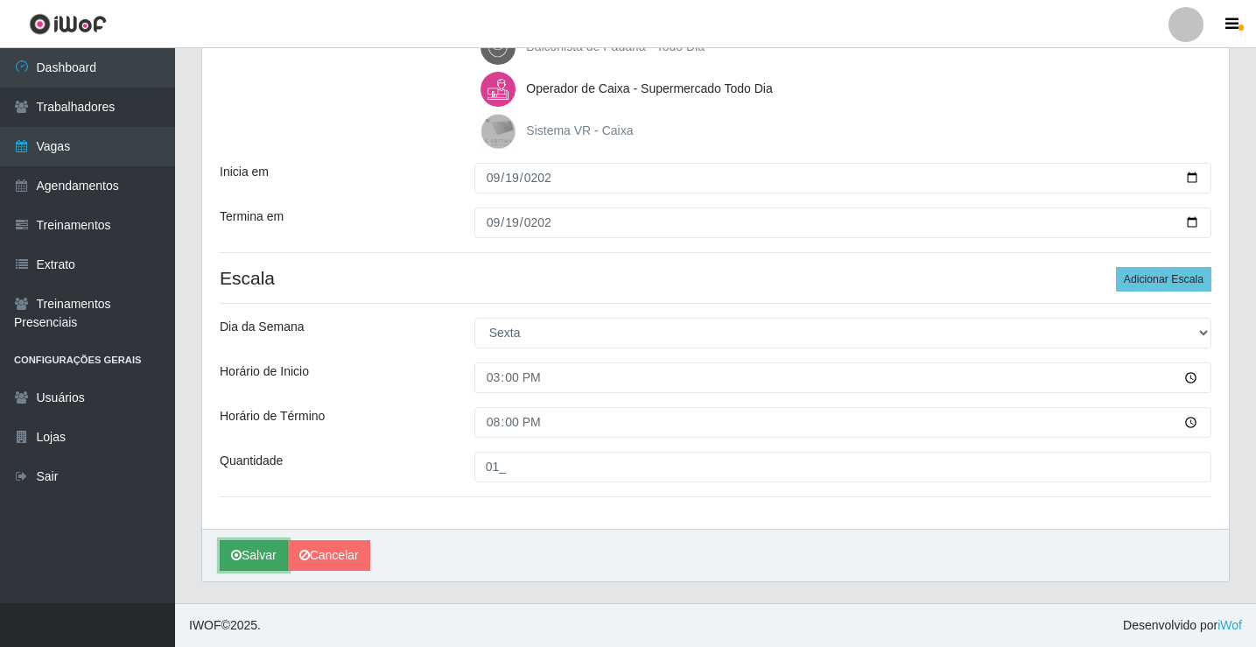
click at [247, 552] on button "Salvar" at bounding box center [254, 555] width 68 height 31
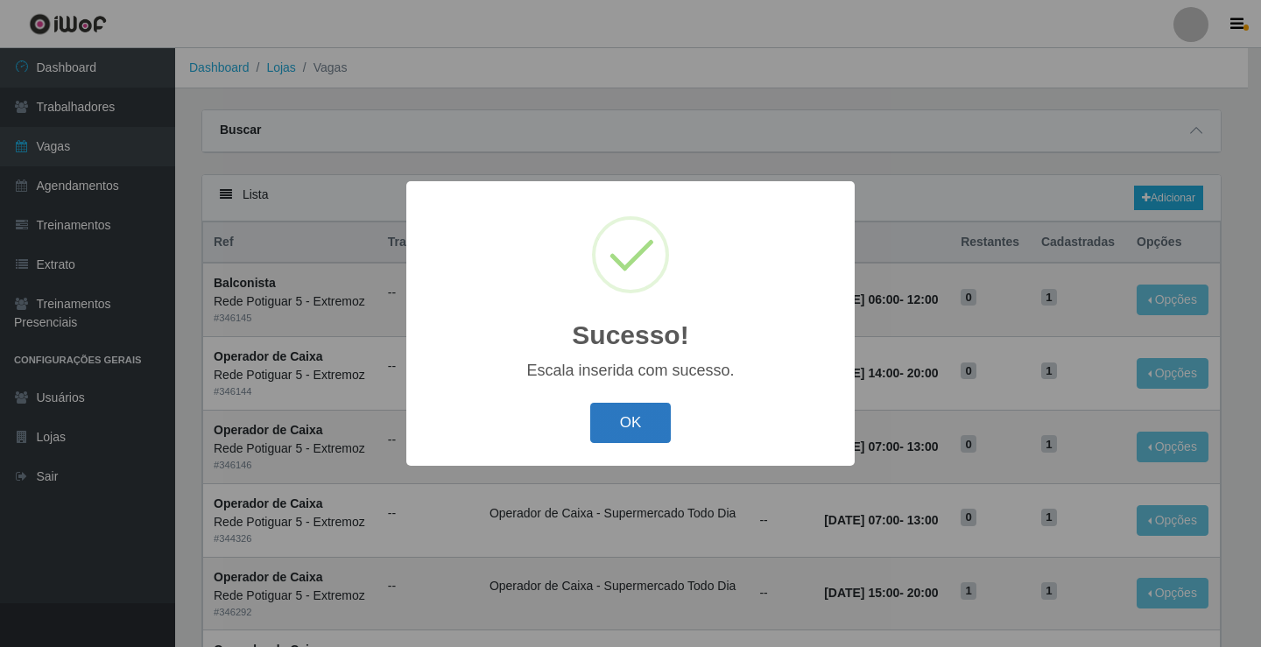
click at [616, 416] on button "OK" at bounding box center [630, 423] width 81 height 41
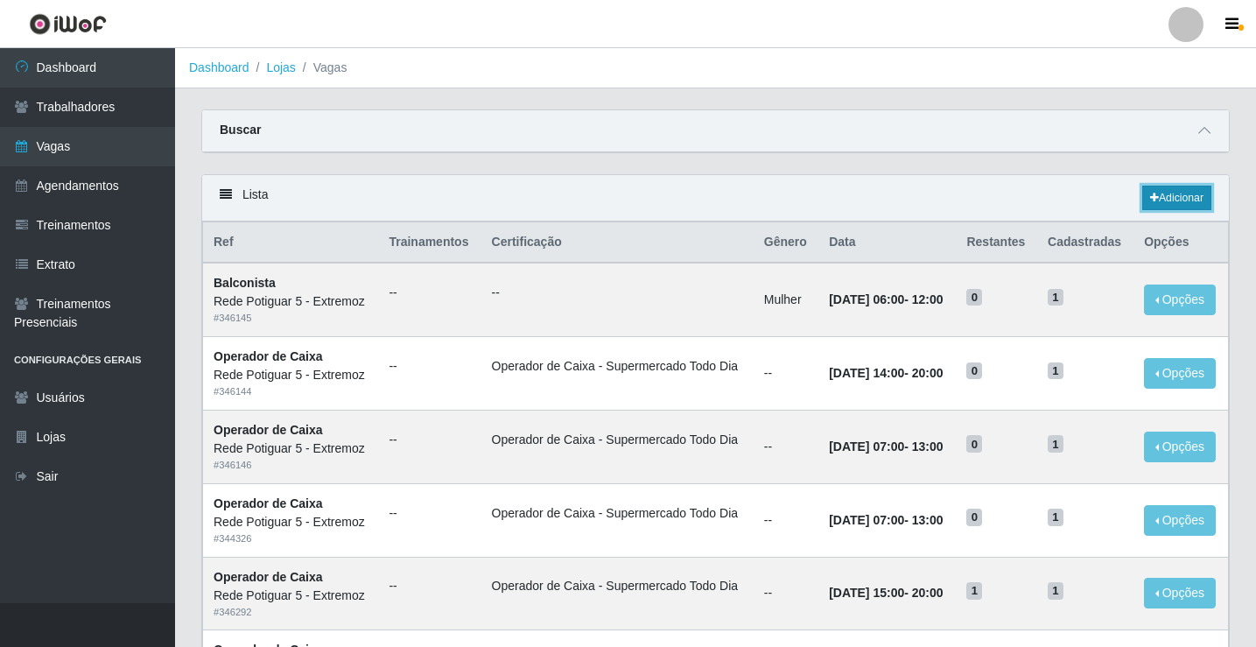
click at [1165, 201] on link "Adicionar" at bounding box center [1177, 198] width 69 height 25
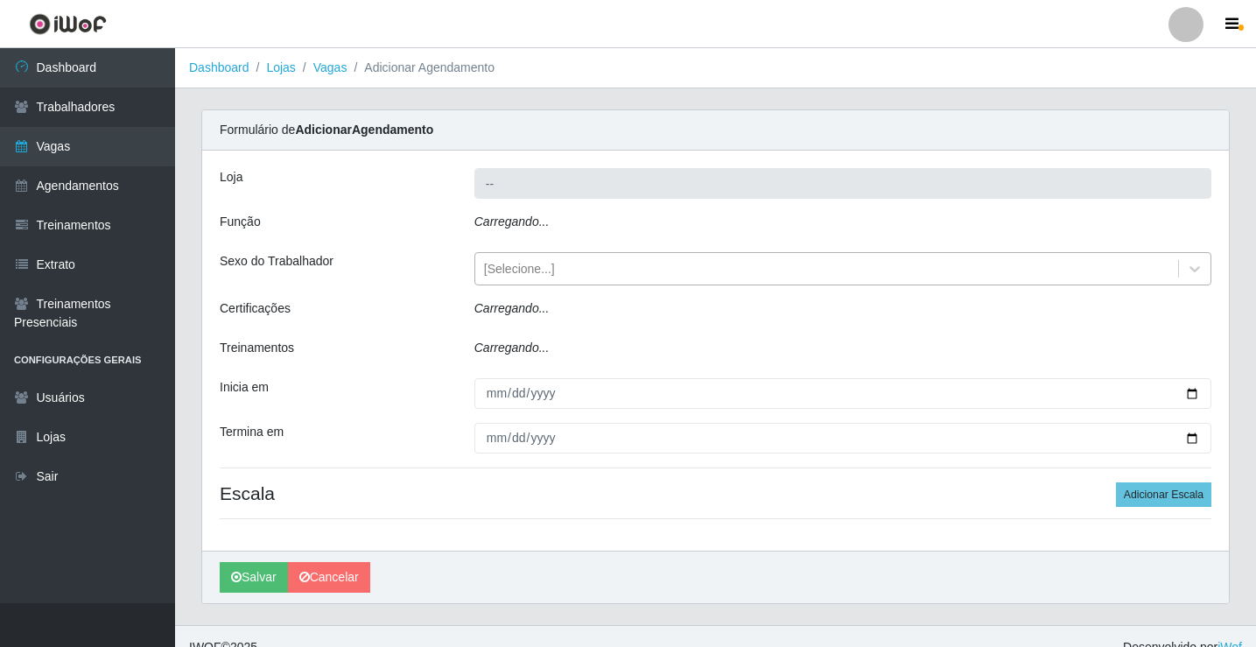
type input "Rede Potiguar 5 - Extremoz"
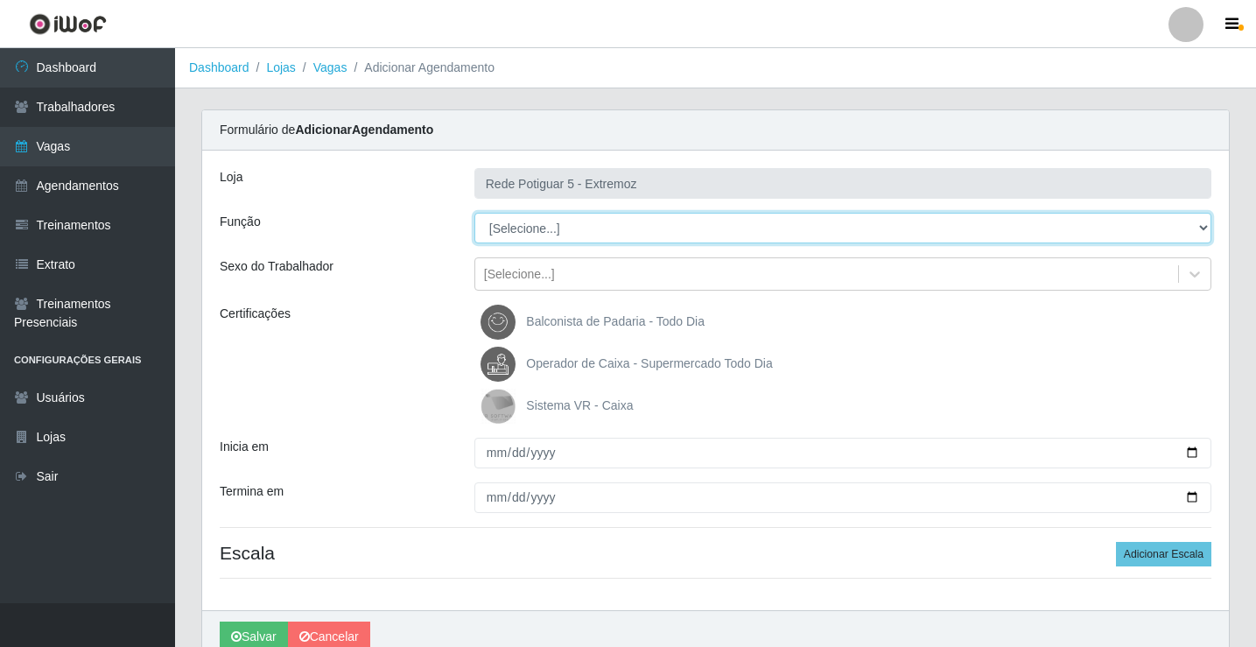
click at [547, 221] on select "[Selecione...] ASG Balconista Embalador Operador de Caixa Operador de Loja Repo…" at bounding box center [843, 228] width 737 height 31
select select "22"
click at [475, 213] on select "[Selecione...] ASG Balconista Embalador Operador de Caixa Operador de Loja Repo…" at bounding box center [843, 228] width 737 height 31
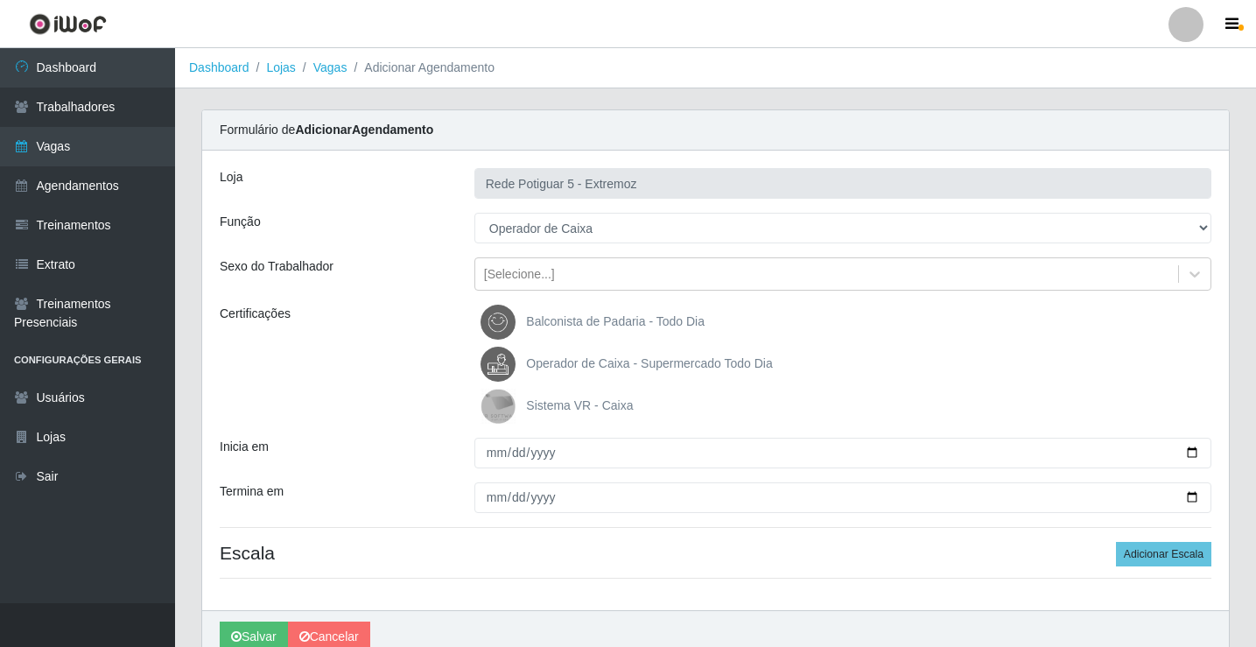
click at [547, 356] on span "Operador de Caixa - Supermercado Todo Dia" at bounding box center [649, 363] width 246 height 14
click at [0, 0] on input "Operador de Caixa - Supermercado Todo Dia" at bounding box center [0, 0] width 0 height 0
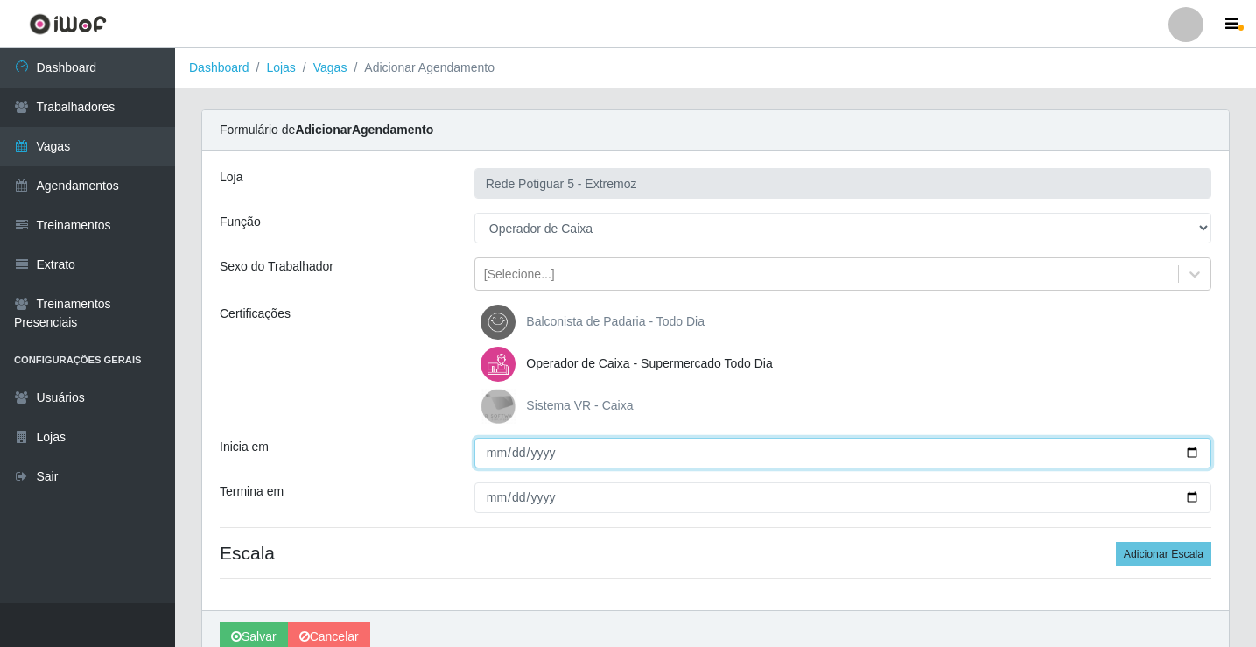
click at [494, 455] on input "Inicia em" at bounding box center [843, 453] width 737 height 31
type input "2025-09-20"
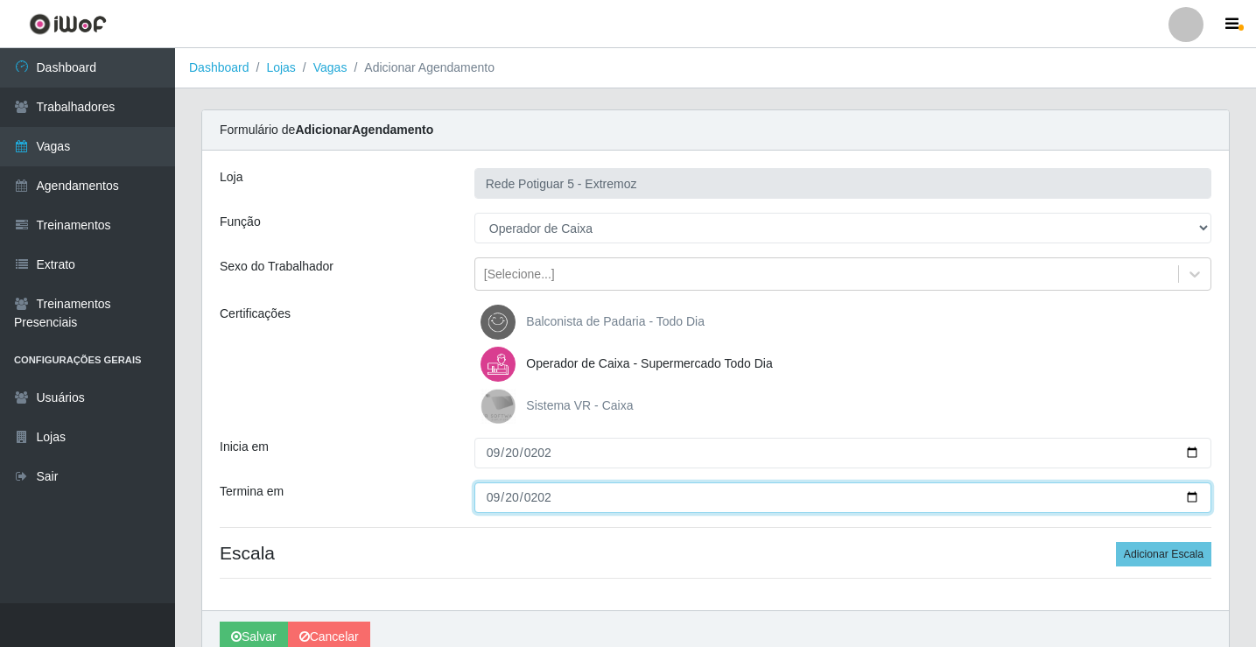
type input "2025-09-20"
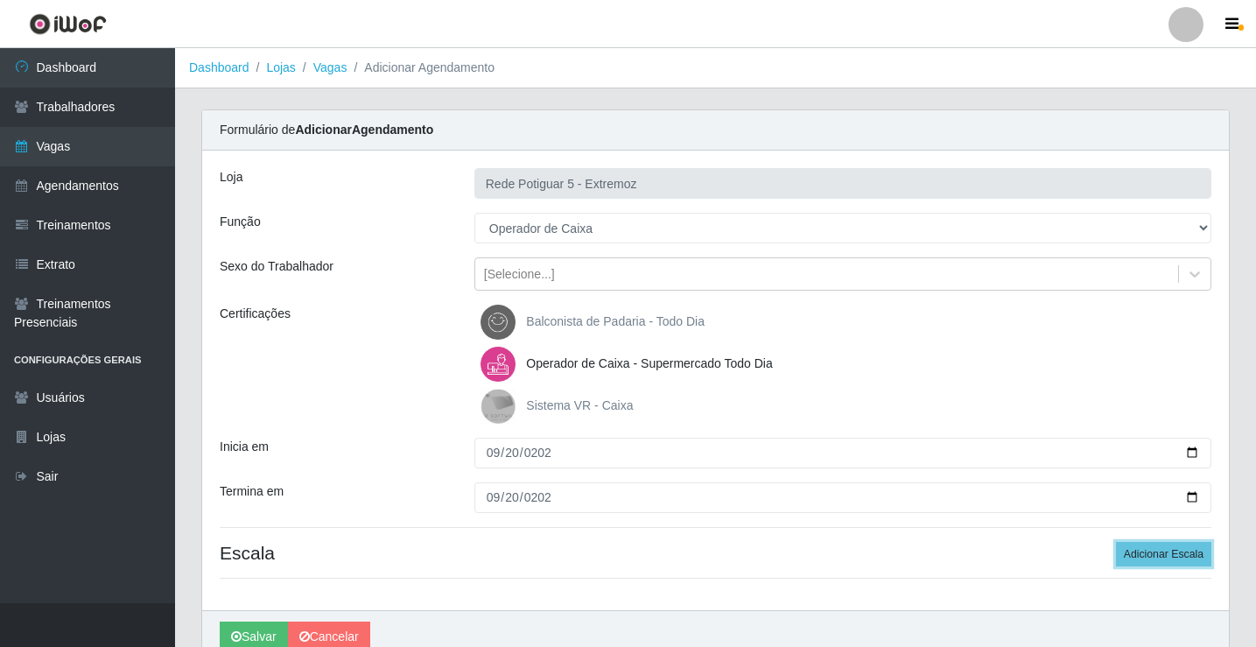
click at [1116, 542] on button "Adicionar Escala" at bounding box center [1163, 554] width 95 height 25
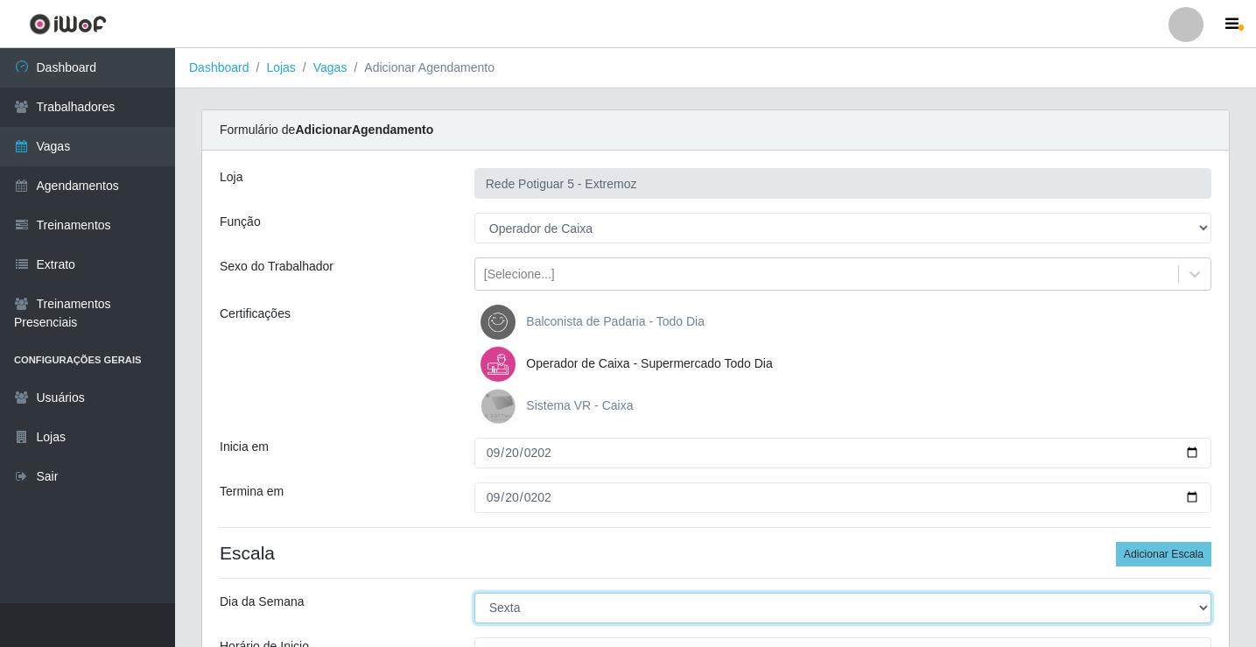
select select "6"
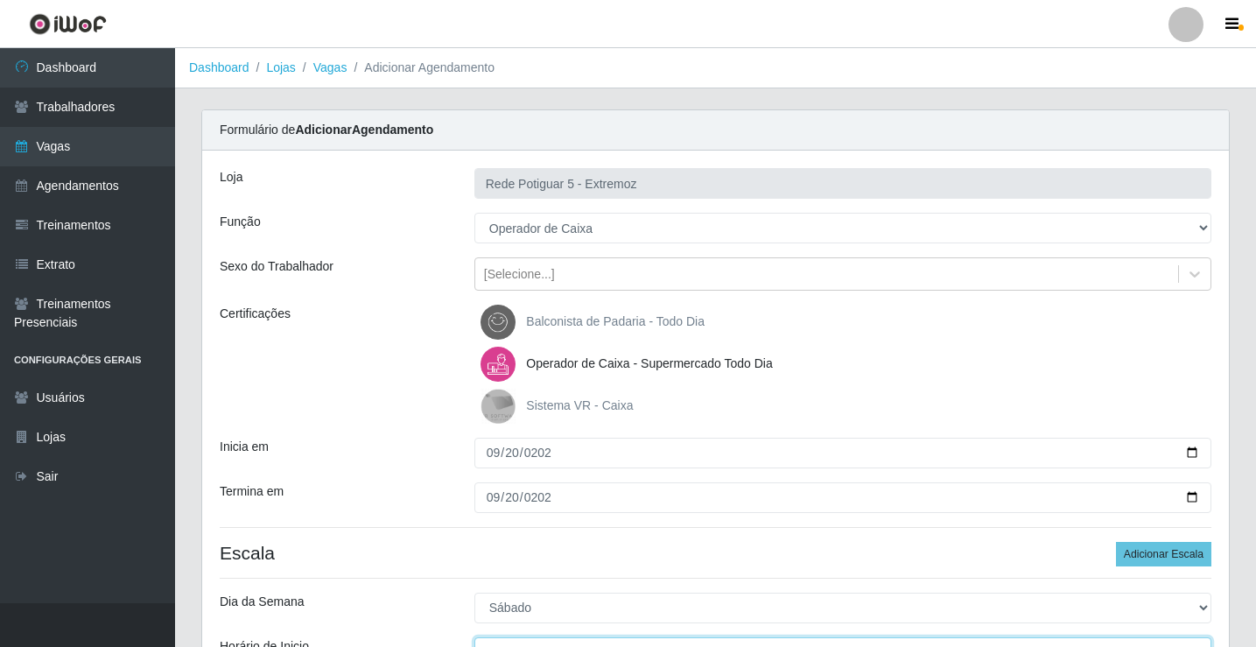
scroll to position [21, 0]
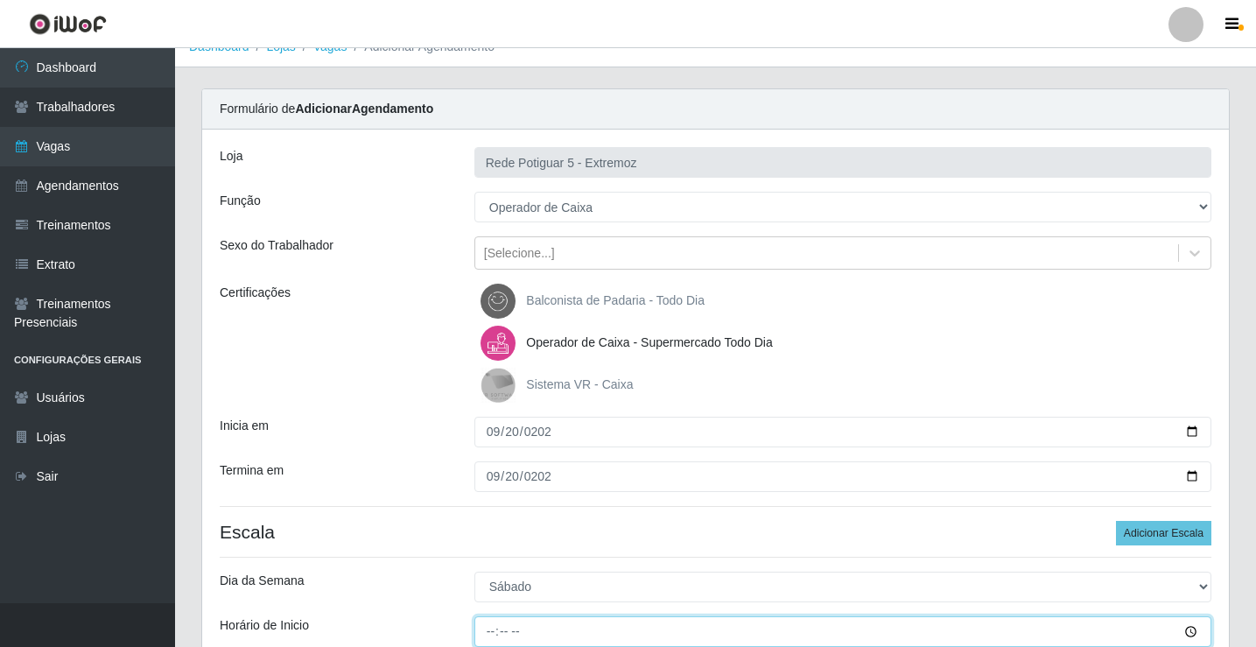
type input "15:00"
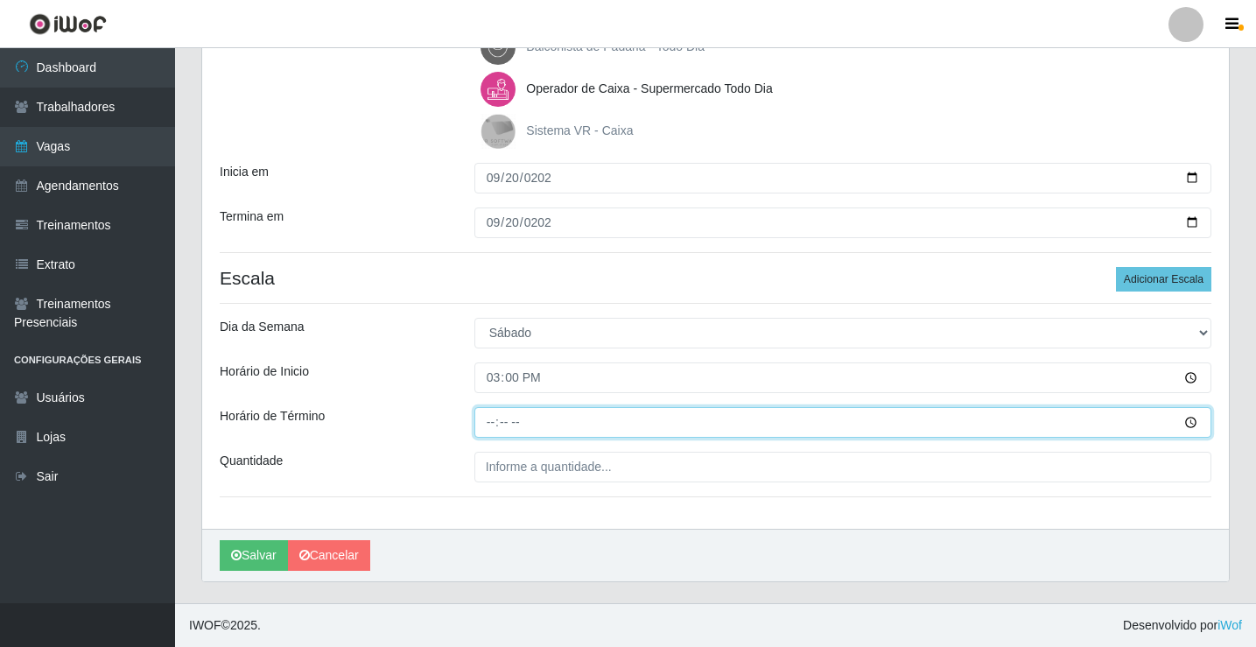
type input "20:00"
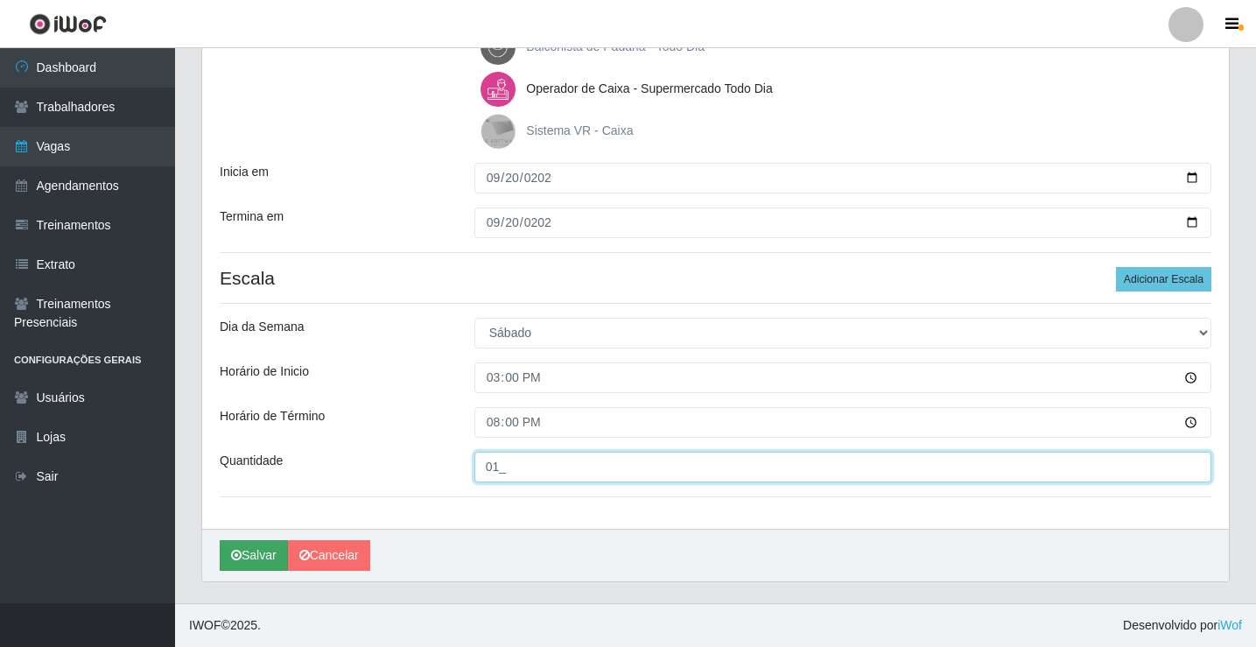
type input "01_"
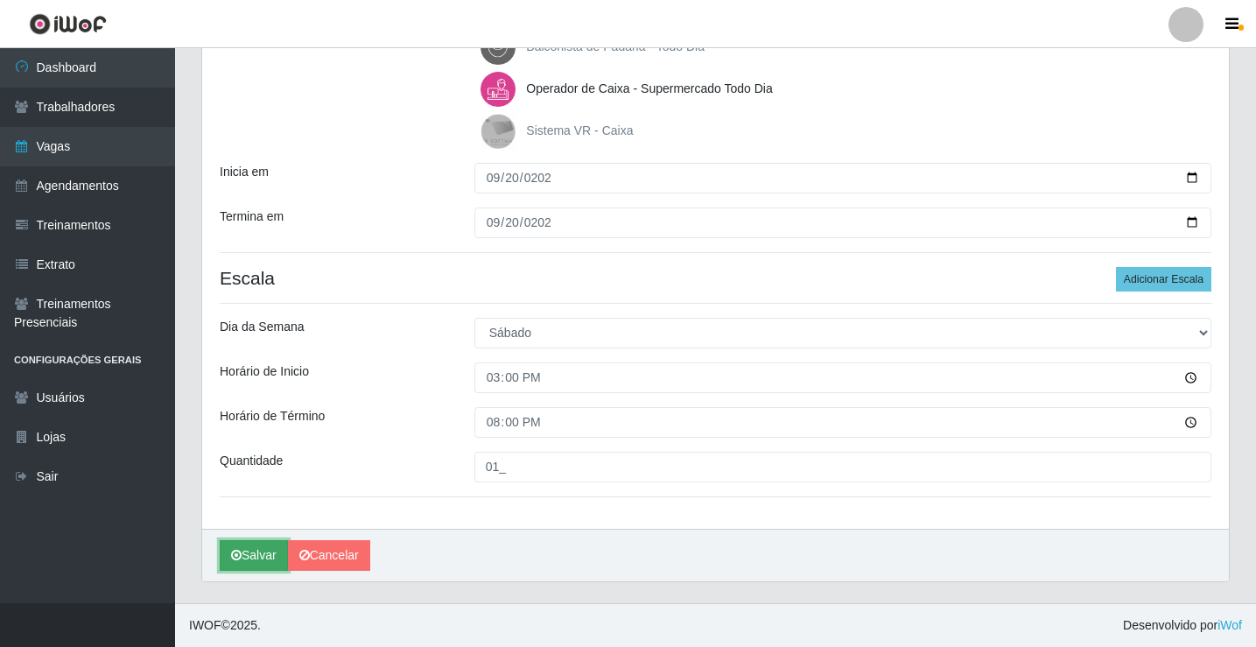
click at [251, 553] on button "Salvar" at bounding box center [254, 555] width 68 height 31
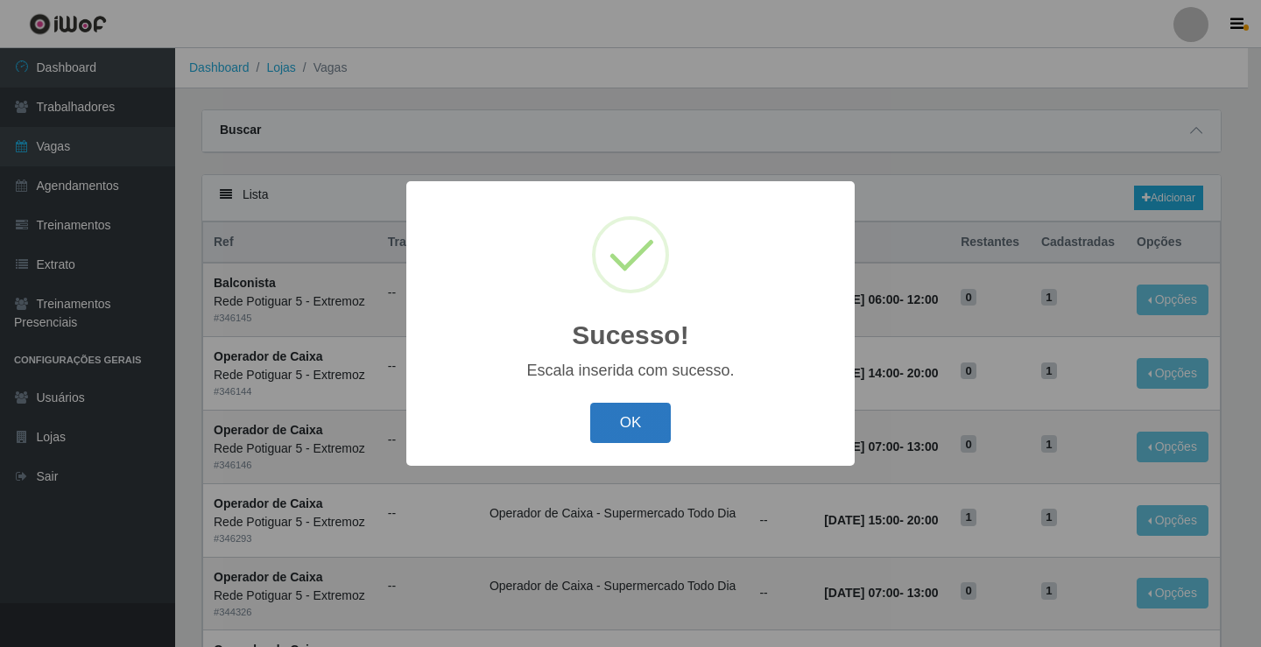
click at [641, 429] on button "OK" at bounding box center [630, 423] width 81 height 41
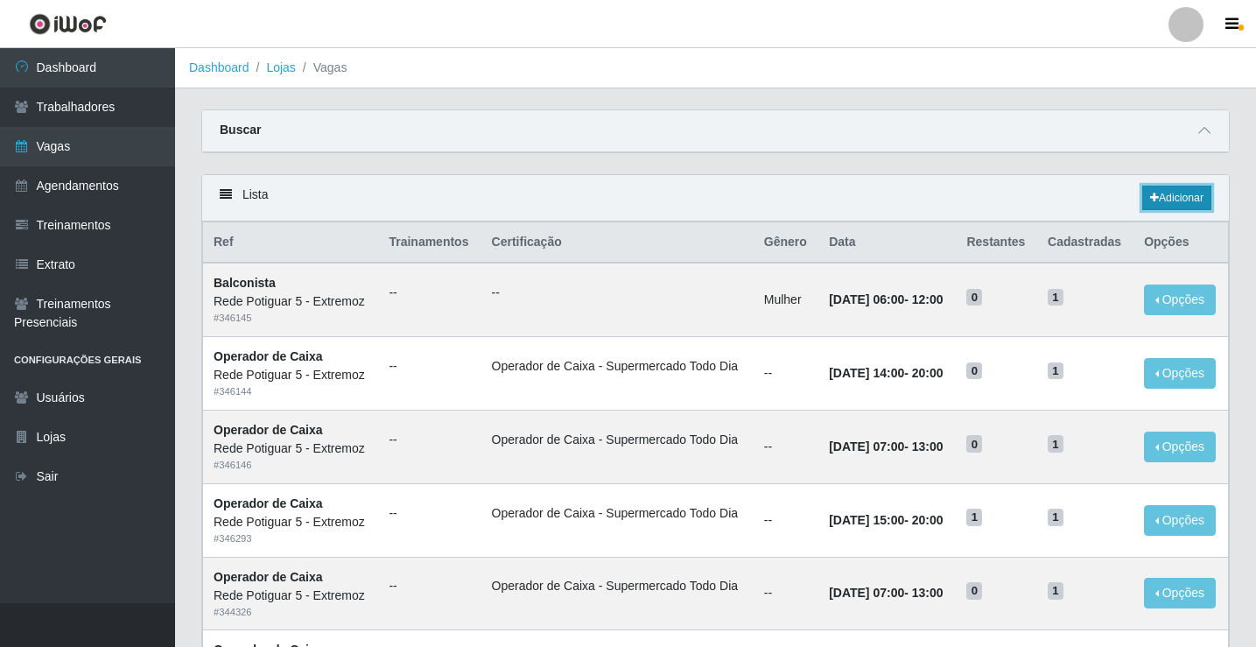
click at [1165, 205] on link "Adicionar" at bounding box center [1177, 198] width 69 height 25
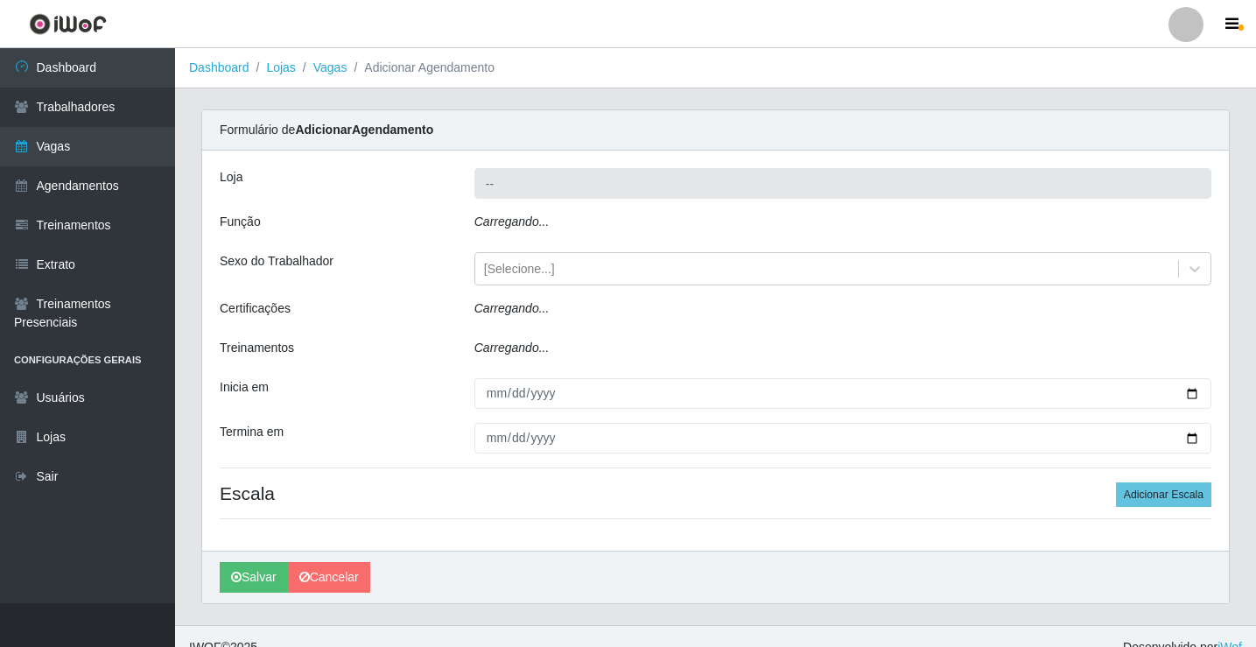
type input "Rede Potiguar 5 - Extremoz"
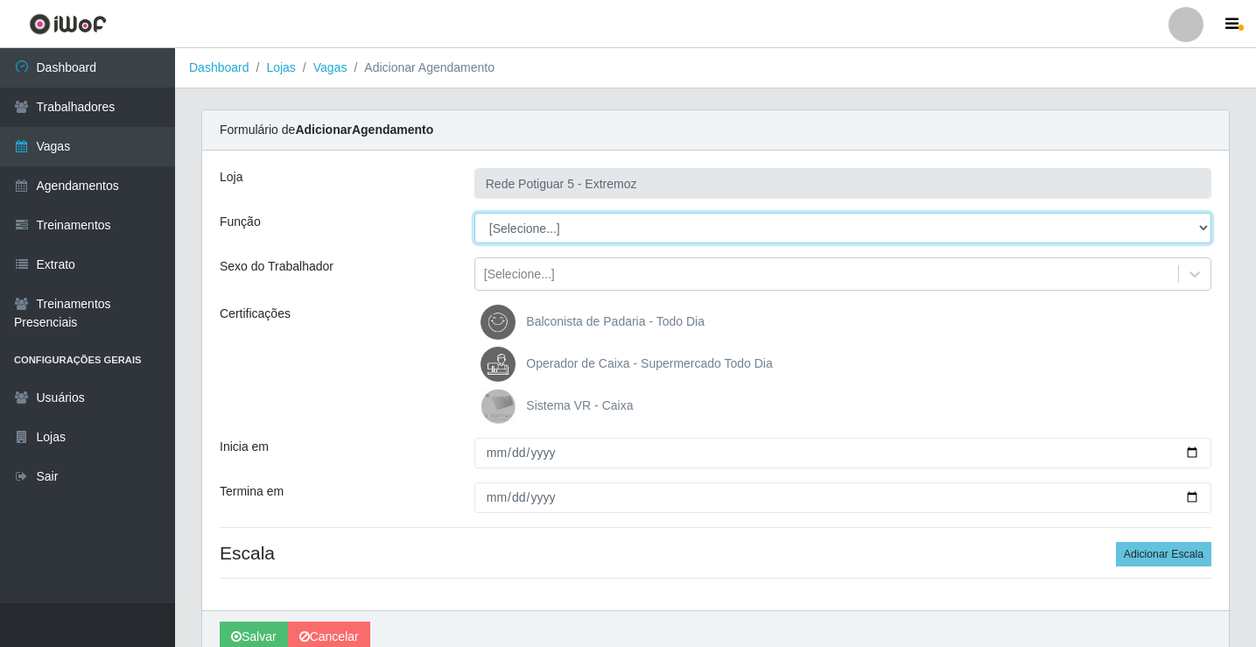
click at [543, 229] on select "[Selecione...] ASG Balconista Embalador Operador de Caixa Operador de Loja Repo…" at bounding box center [843, 228] width 737 height 31
select select "22"
click at [475, 213] on select "[Selecione...] ASG Balconista Embalador Operador de Caixa Operador de Loja Repo…" at bounding box center [843, 228] width 737 height 31
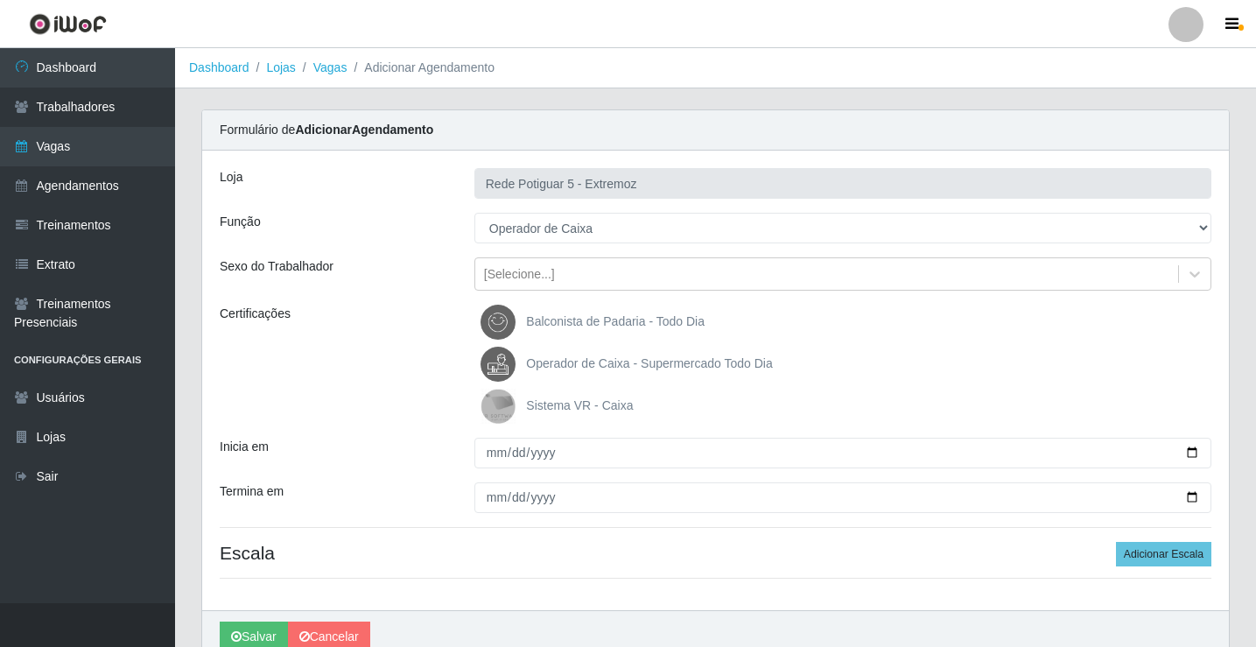
click at [565, 358] on span "Operador de Caixa - Supermercado Todo Dia" at bounding box center [649, 363] width 246 height 14
click at [0, 0] on input "Operador de Caixa - Supermercado Todo Dia" at bounding box center [0, 0] width 0 height 0
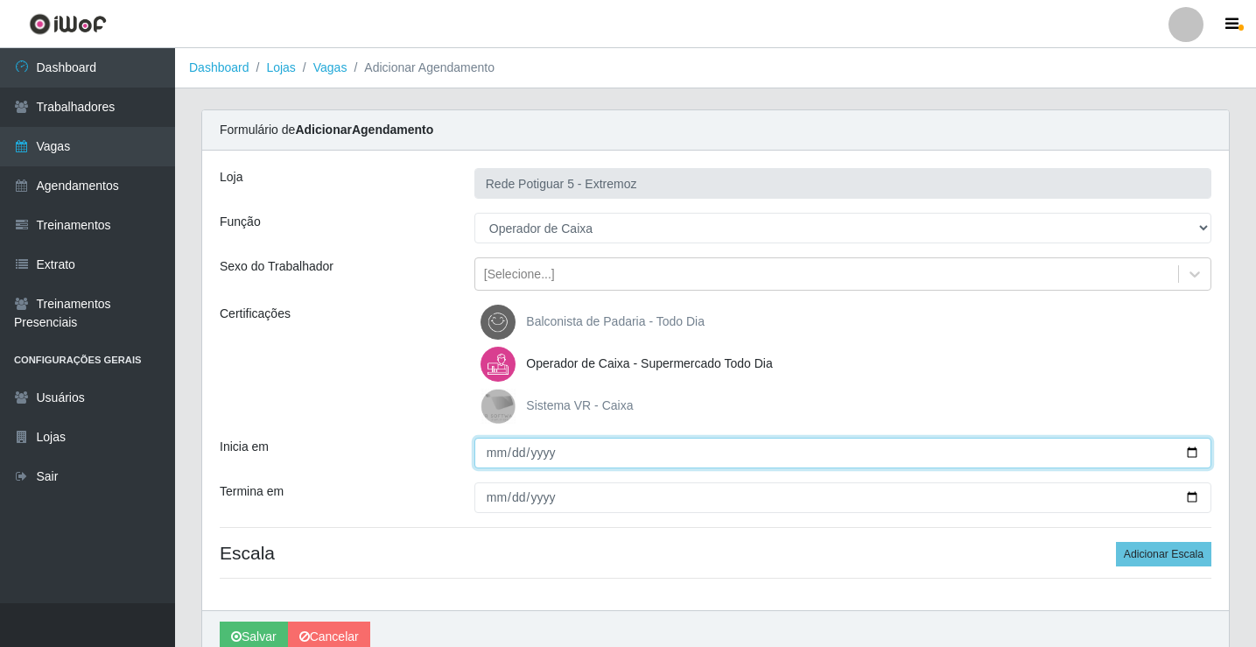
drag, startPoint x: 493, startPoint y: 452, endPoint x: 507, endPoint y: 444, distance: 16.1
click at [493, 451] on input "Inicia em" at bounding box center [843, 453] width 737 height 31
type input "2025-09-22"
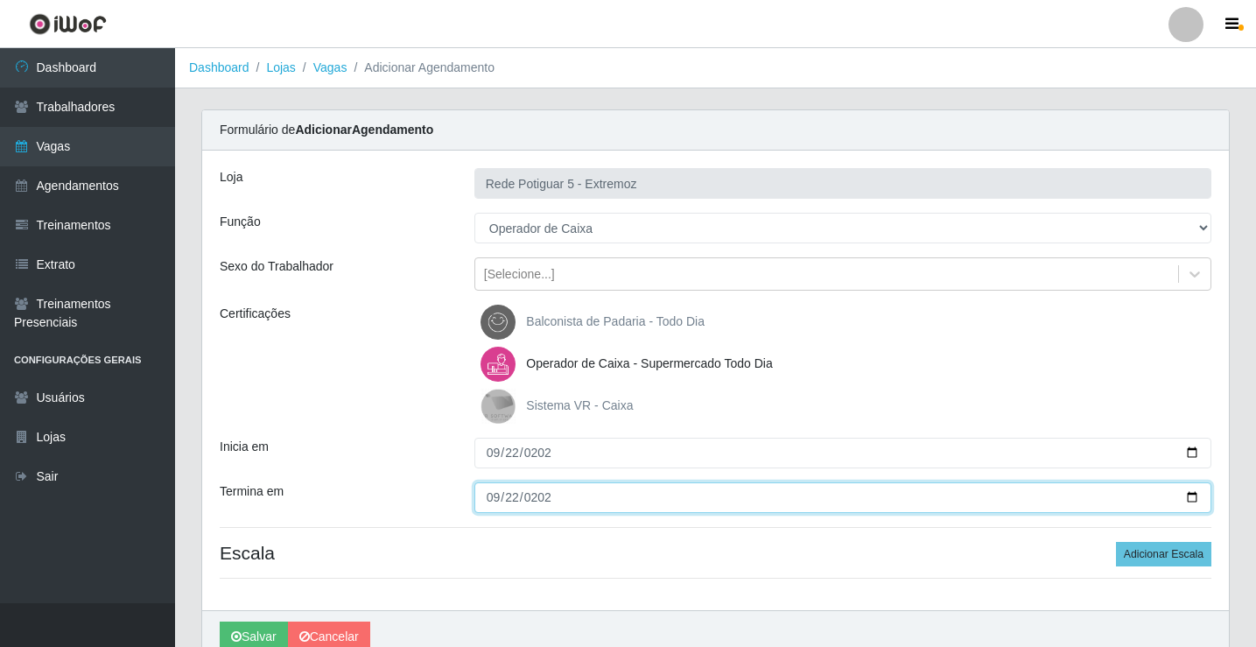
type input "2025-09-22"
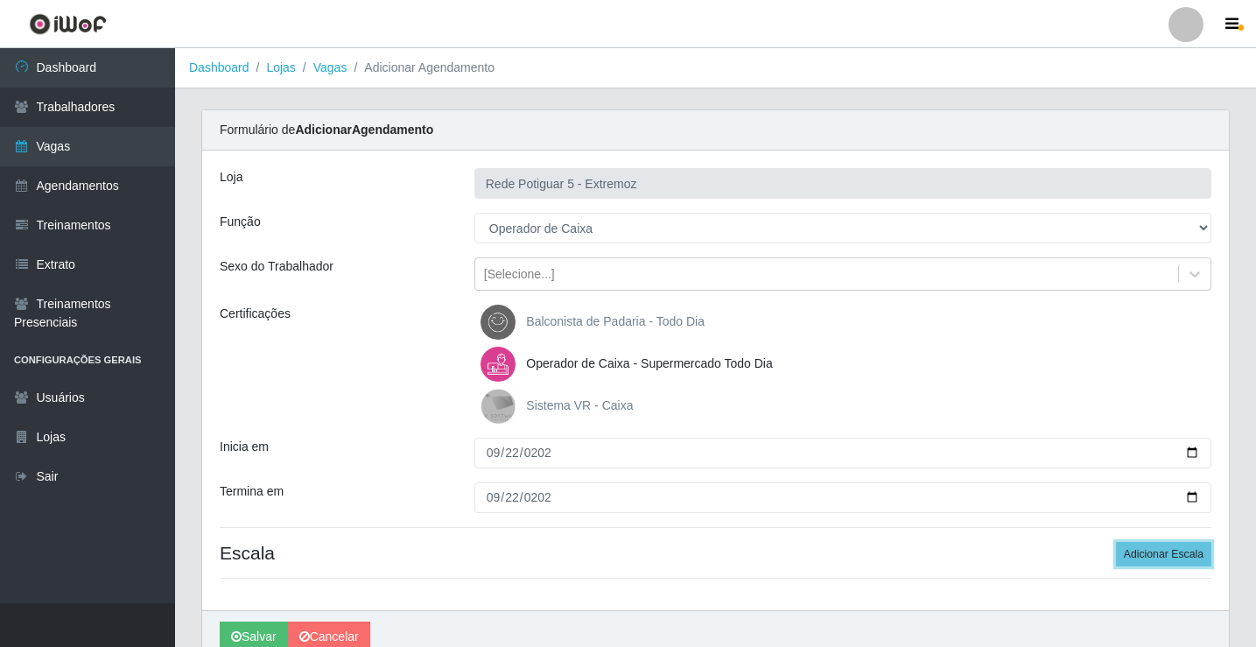
click at [1116, 542] on button "Adicionar Escala" at bounding box center [1163, 554] width 95 height 25
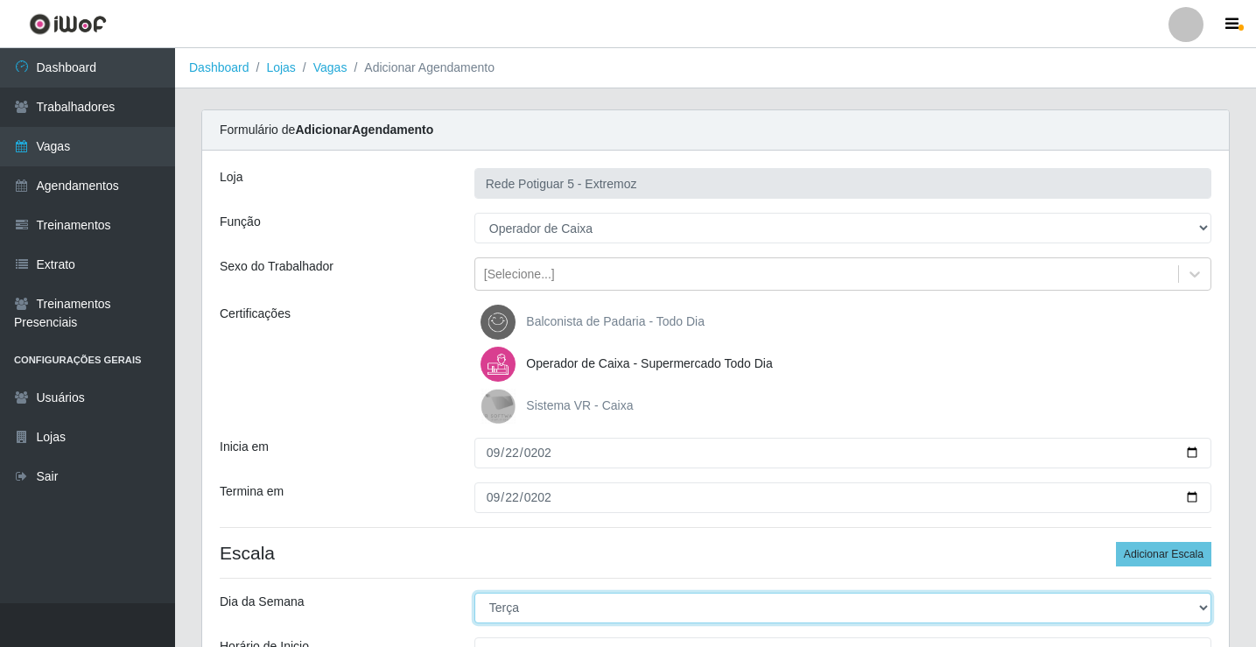
select select "1"
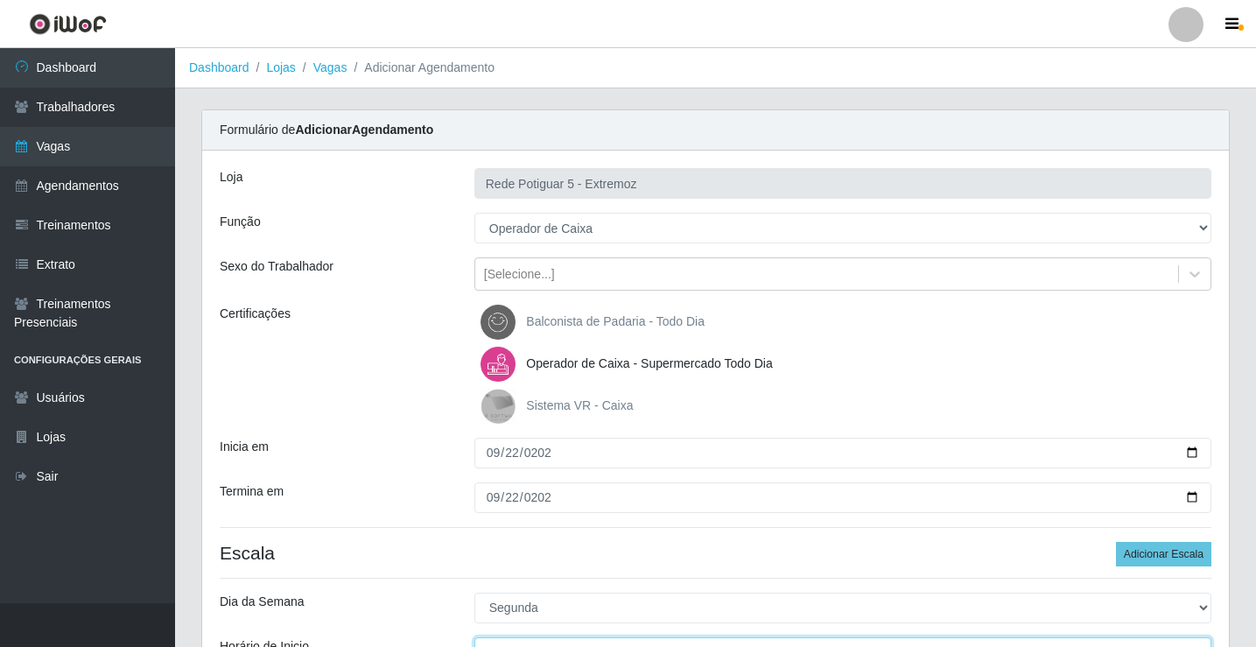
scroll to position [21, 0]
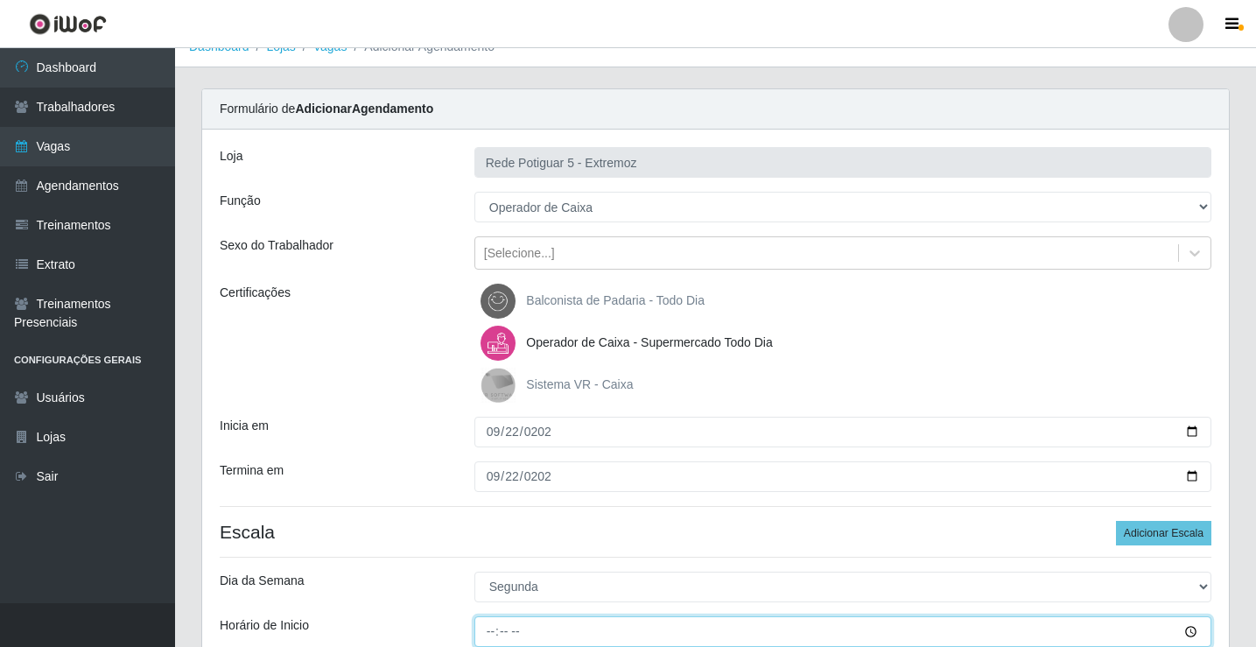
type input "15:00"
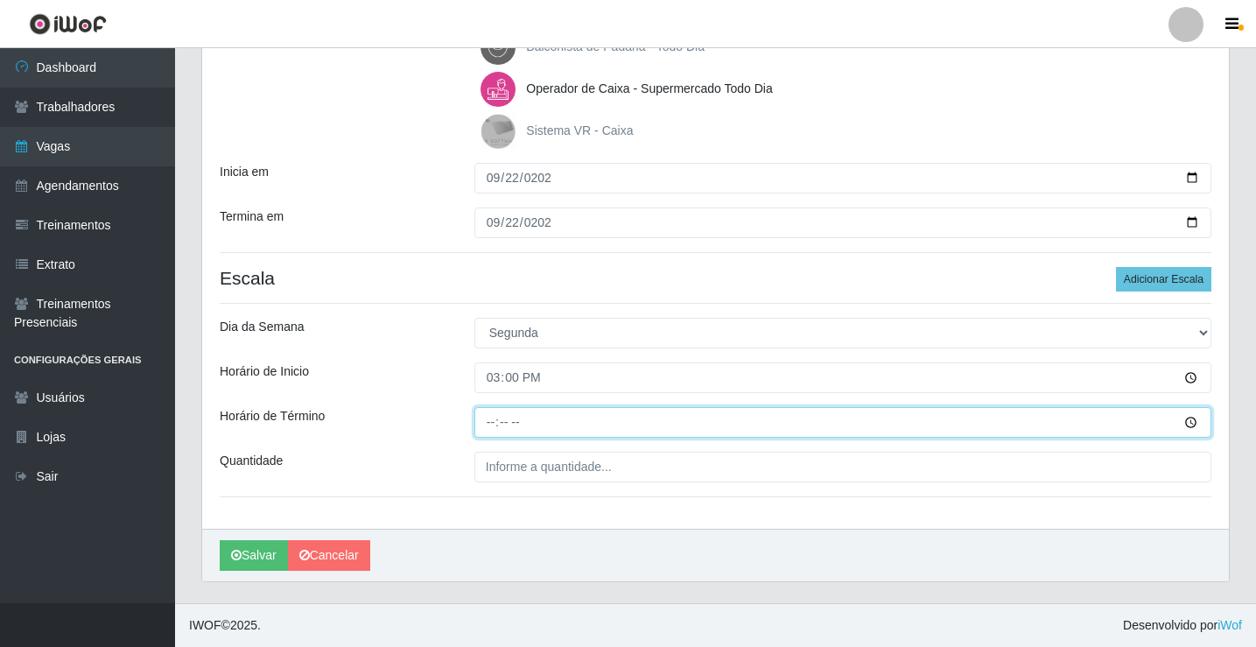
type input "20:00"
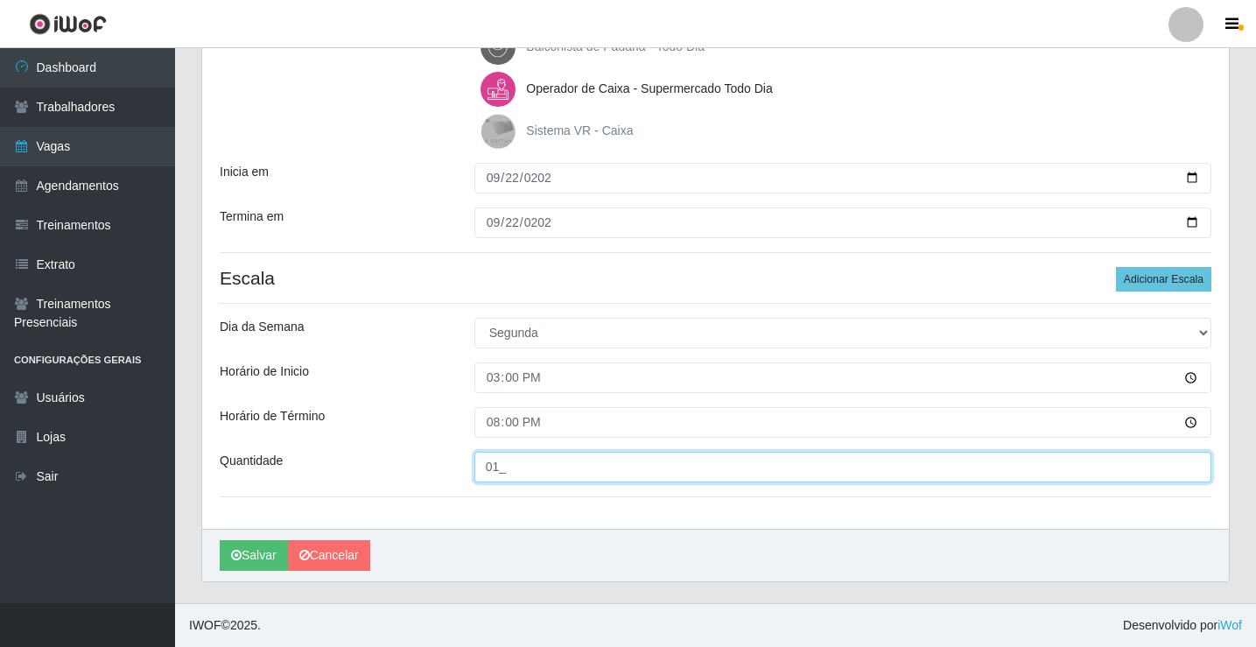
type input "01_"
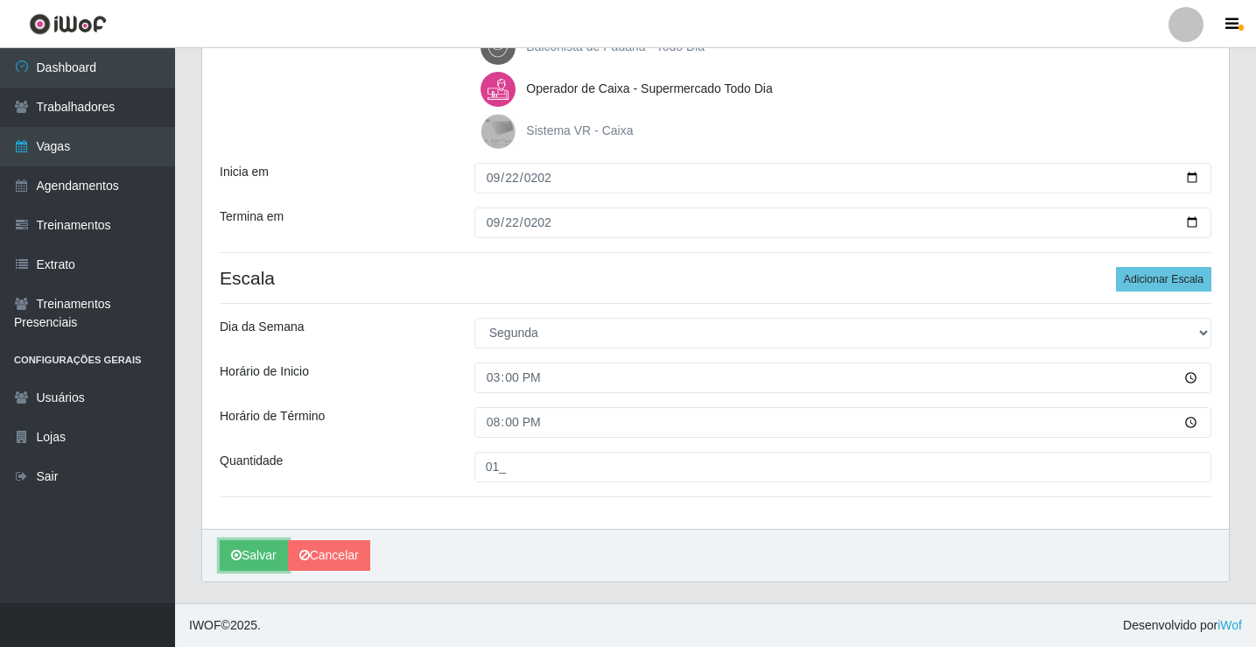
click at [257, 553] on button "Salvar" at bounding box center [254, 555] width 68 height 31
click at [263, 561] on button "Salvar" at bounding box center [254, 555] width 68 height 31
click at [243, 560] on button "Salvar" at bounding box center [254, 555] width 68 height 31
click at [440, 276] on h4 "Escala Adicionar Escala" at bounding box center [716, 278] width 992 height 22
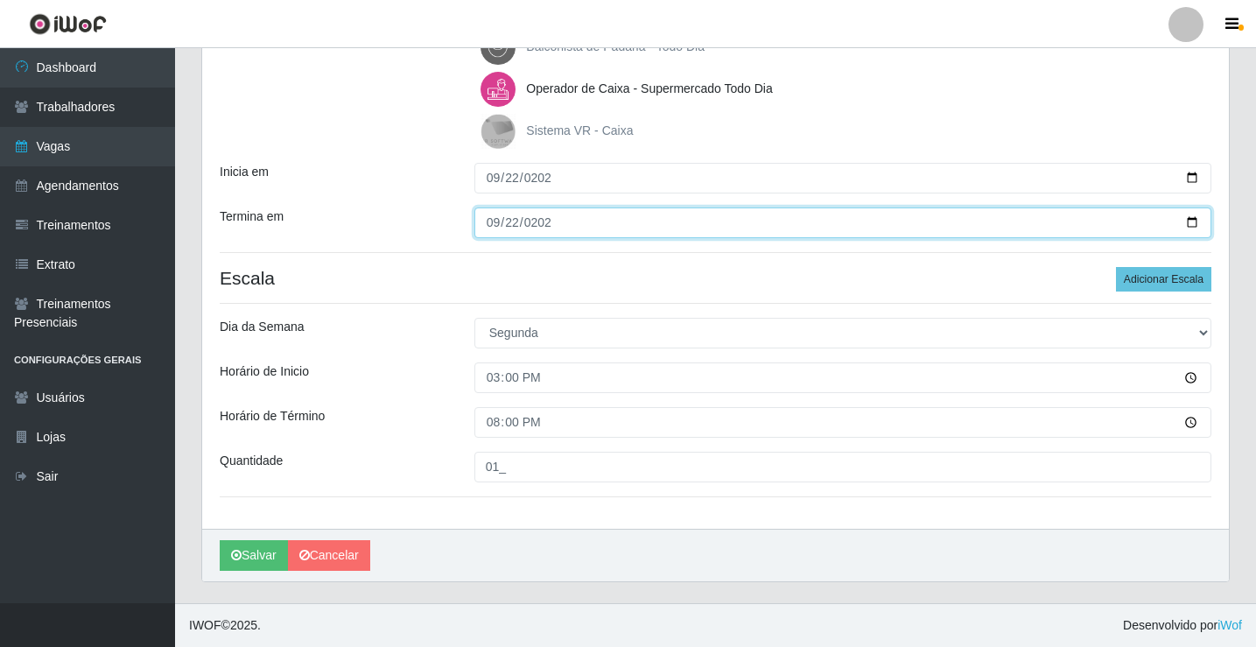
click at [610, 213] on input "2025-09-22" at bounding box center [843, 223] width 737 height 31
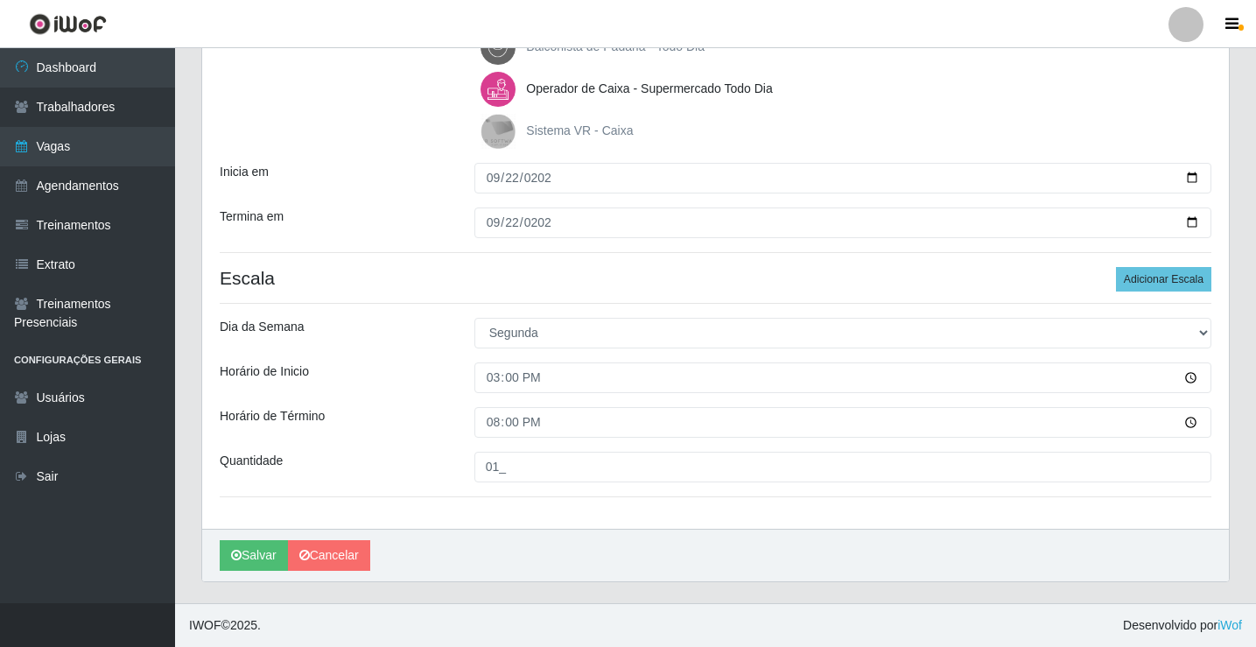
click at [672, 252] on hr at bounding box center [716, 252] width 992 height 1
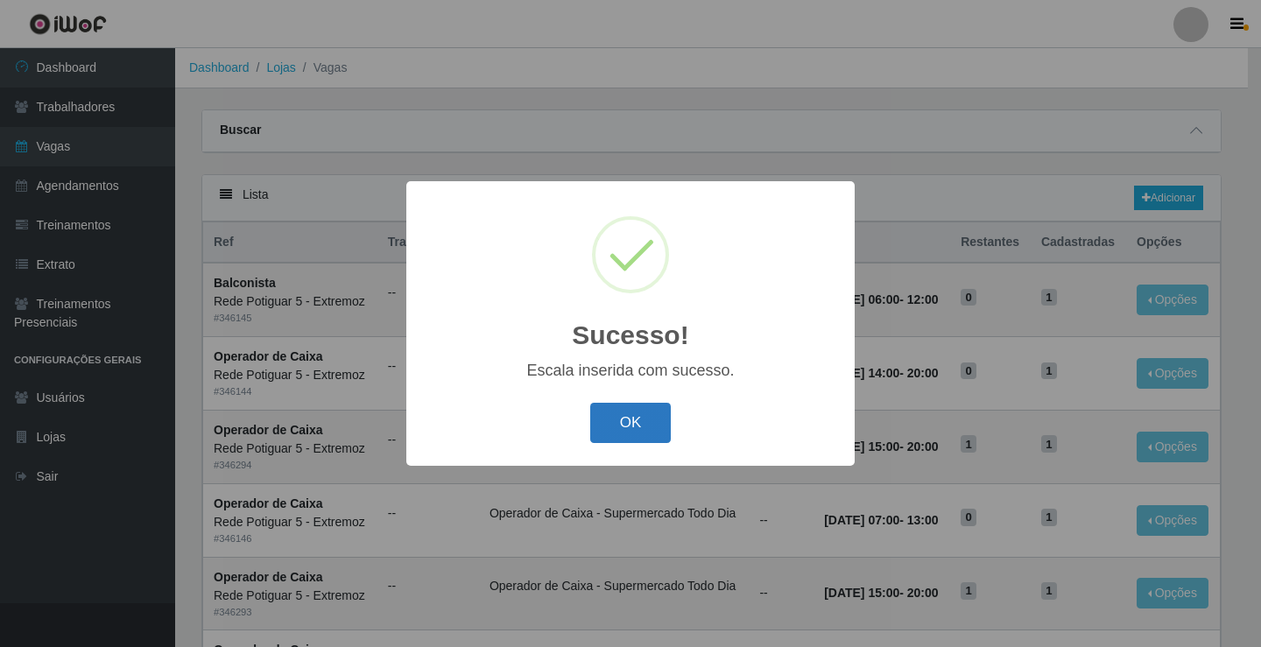
click at [651, 416] on button "OK" at bounding box center [630, 423] width 81 height 41
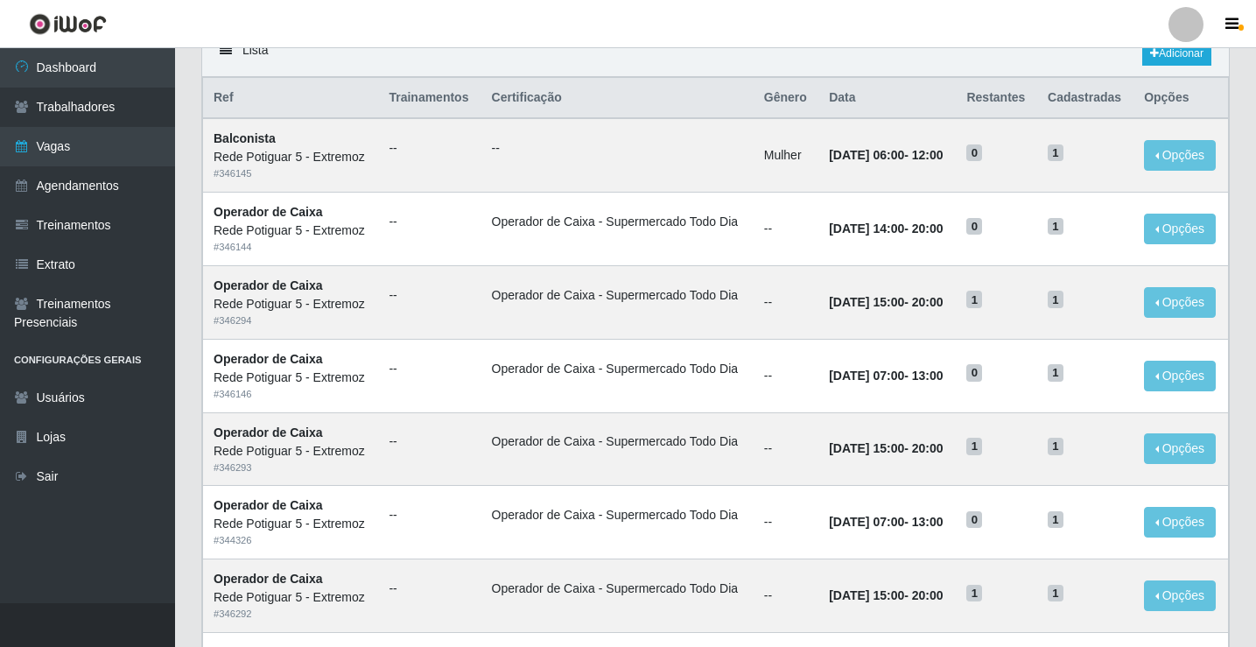
scroll to position [175, 0]
